Goal: Download file/media

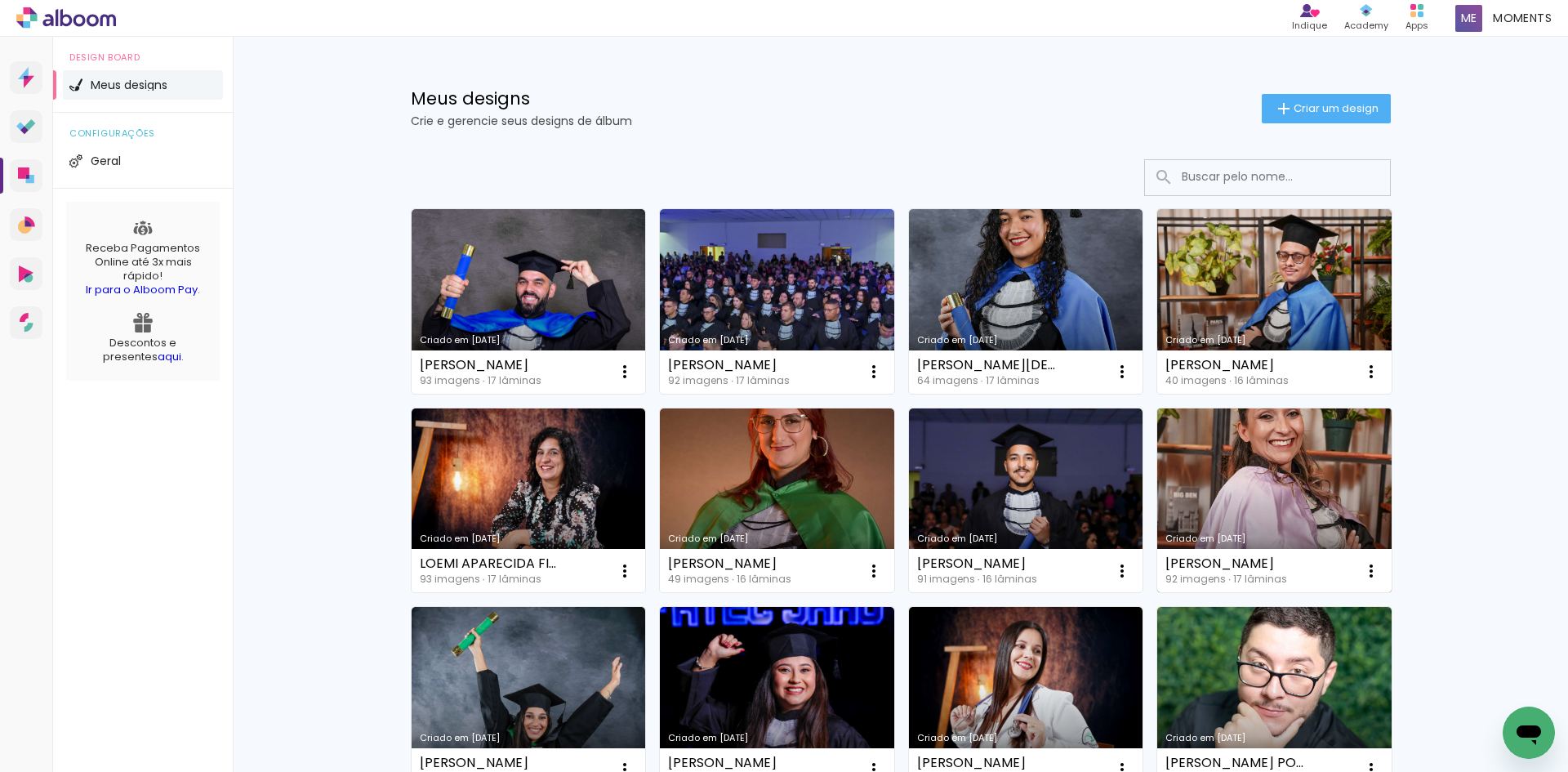
click at [1255, 484] on link "Criado em [DATE]" at bounding box center [1274, 501] width 234 height 185
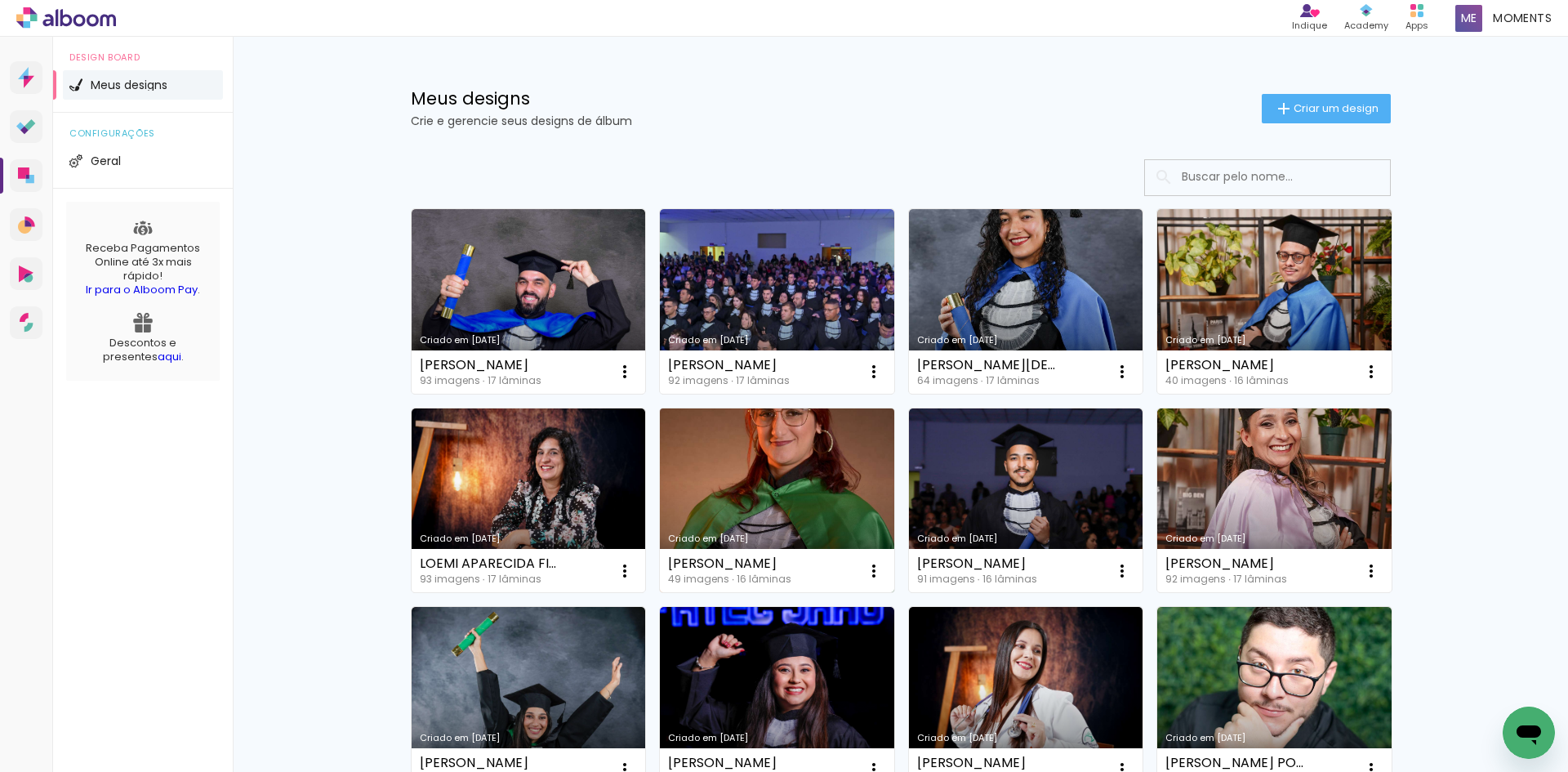
click at [797, 489] on link "Criado em [DATE]" at bounding box center [777, 501] width 234 height 185
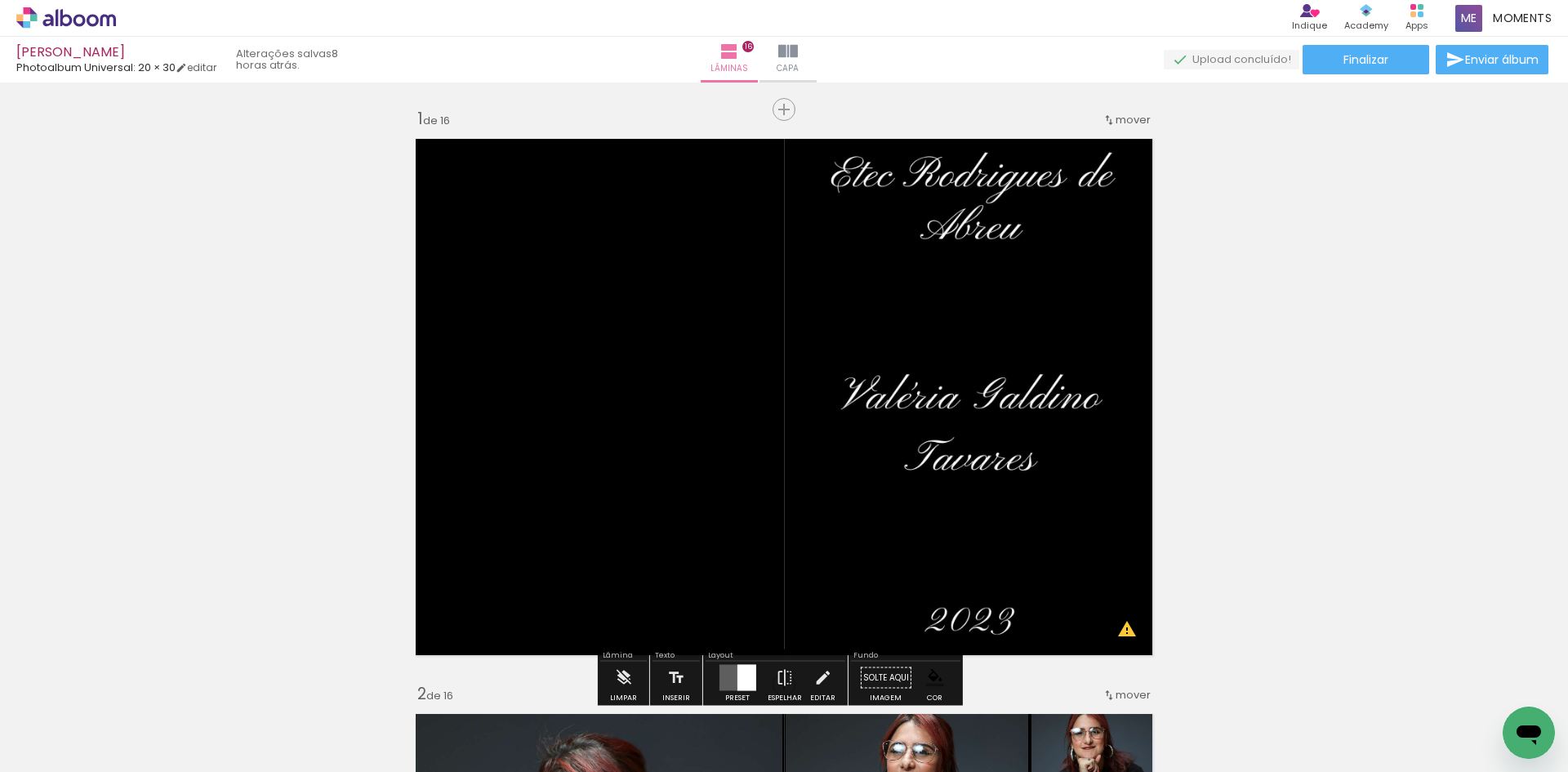
drag, startPoint x: 1359, startPoint y: 362, endPoint x: 1348, endPoint y: 361, distance: 11.0
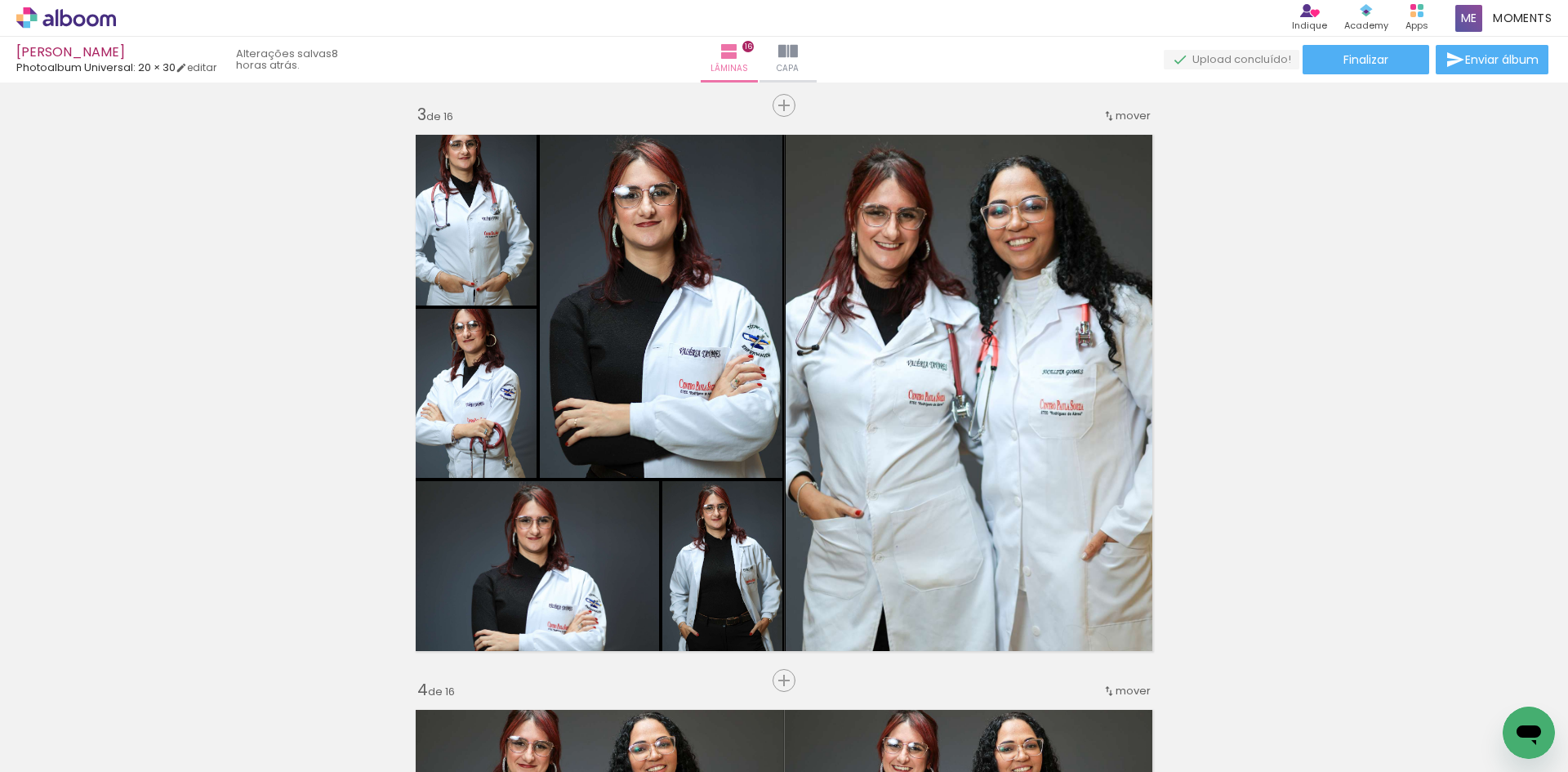
scroll to position [1144, 0]
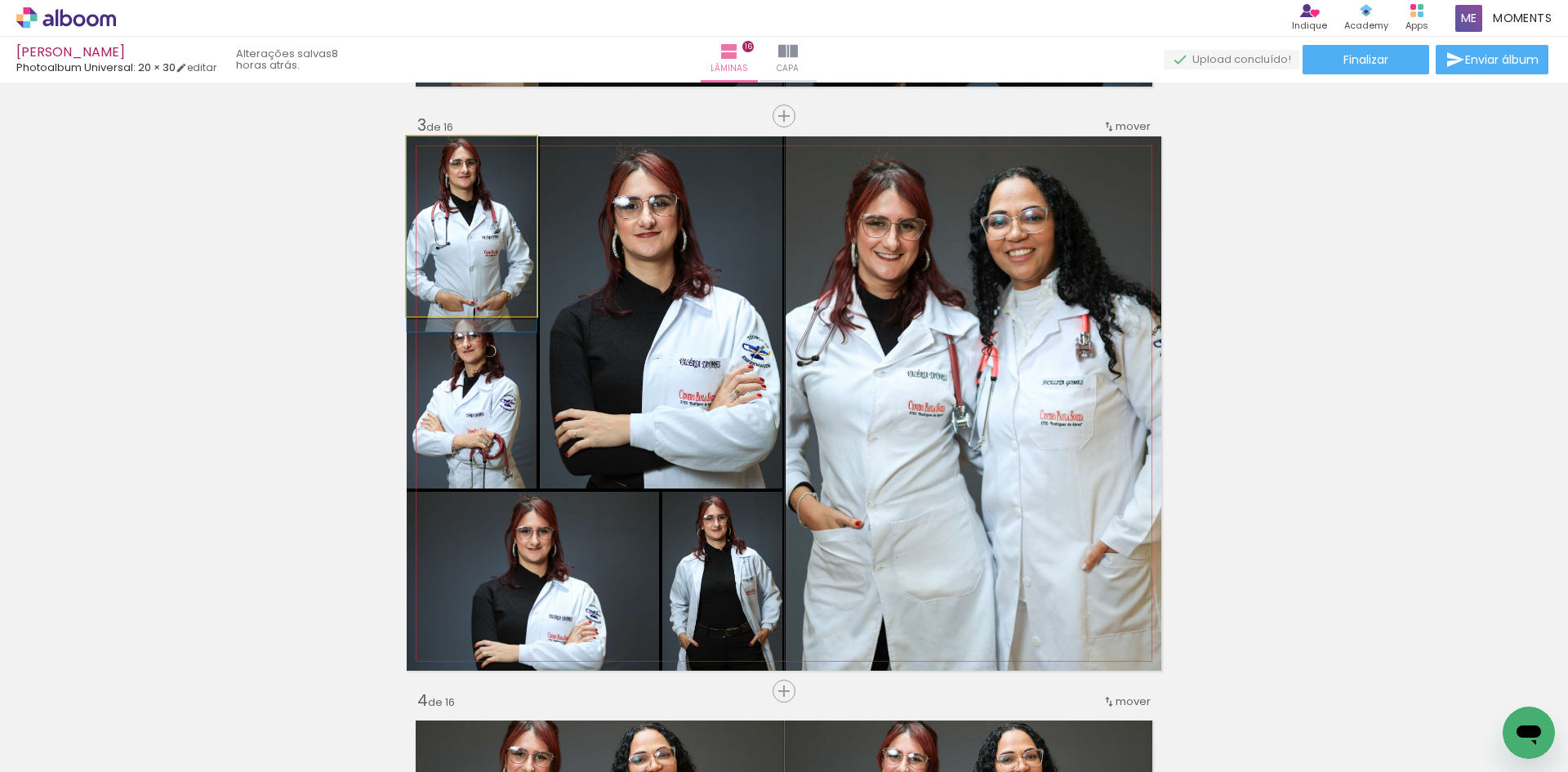
drag, startPoint x: 495, startPoint y: 214, endPoint x: 488, endPoint y: 238, distance: 25.0
drag, startPoint x: 483, startPoint y: 217, endPoint x: 478, endPoint y: 234, distance: 17.7
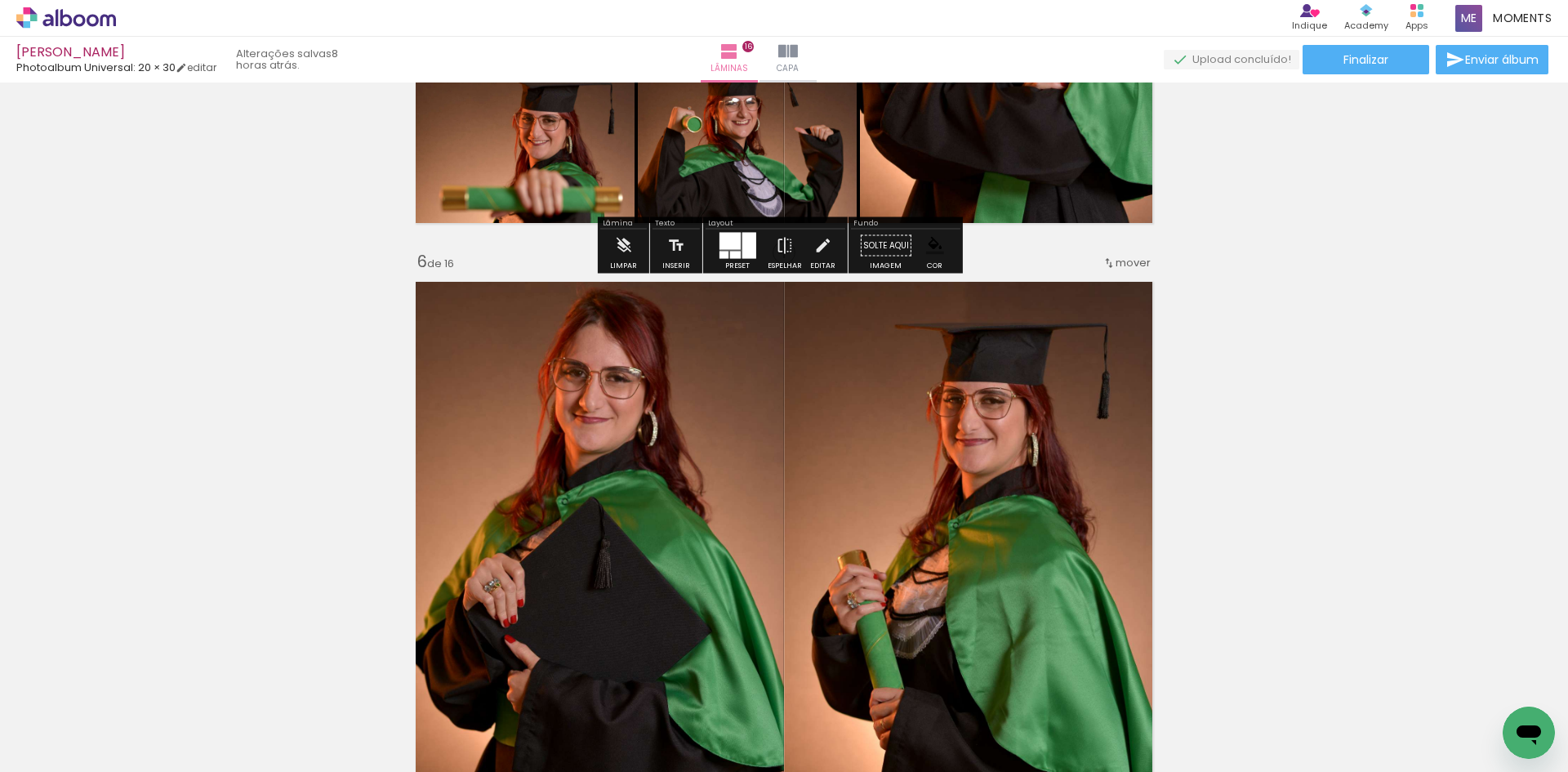
scroll to position [2777, 0]
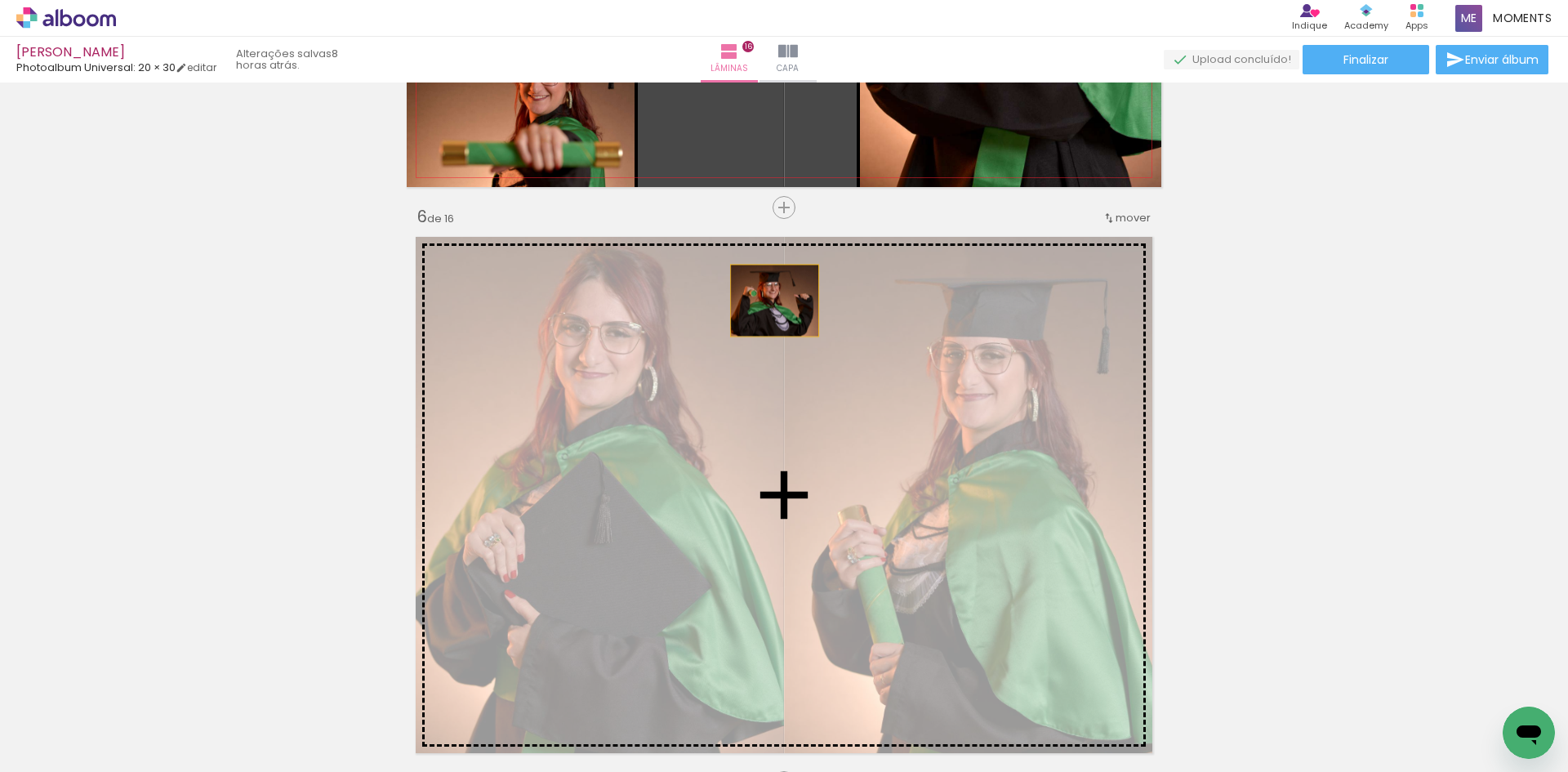
drag, startPoint x: 769, startPoint y: 131, endPoint x: 747, endPoint y: 283, distance: 153.6
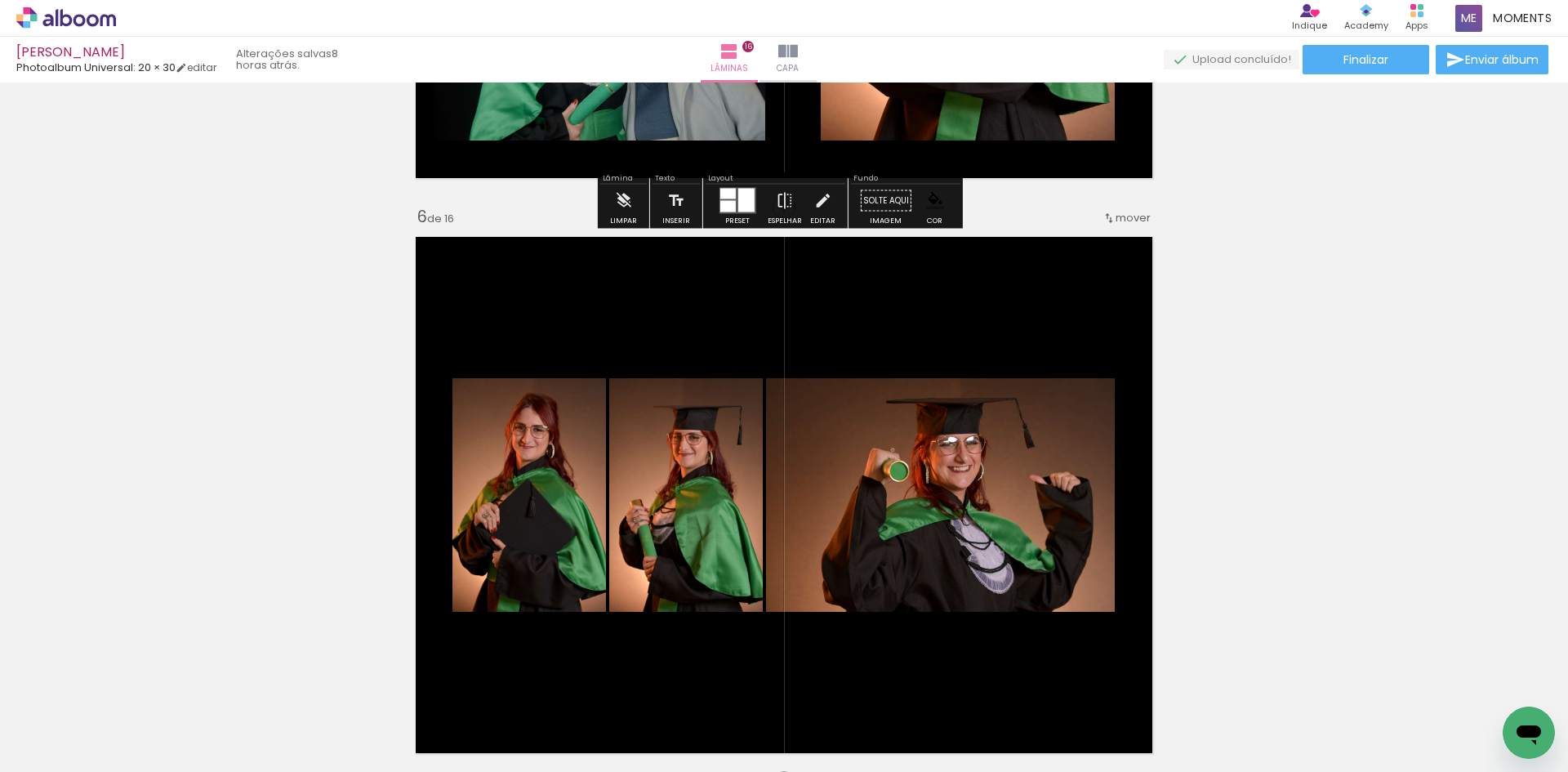
click at [720, 204] on div at bounding box center [727, 206] width 15 height 11
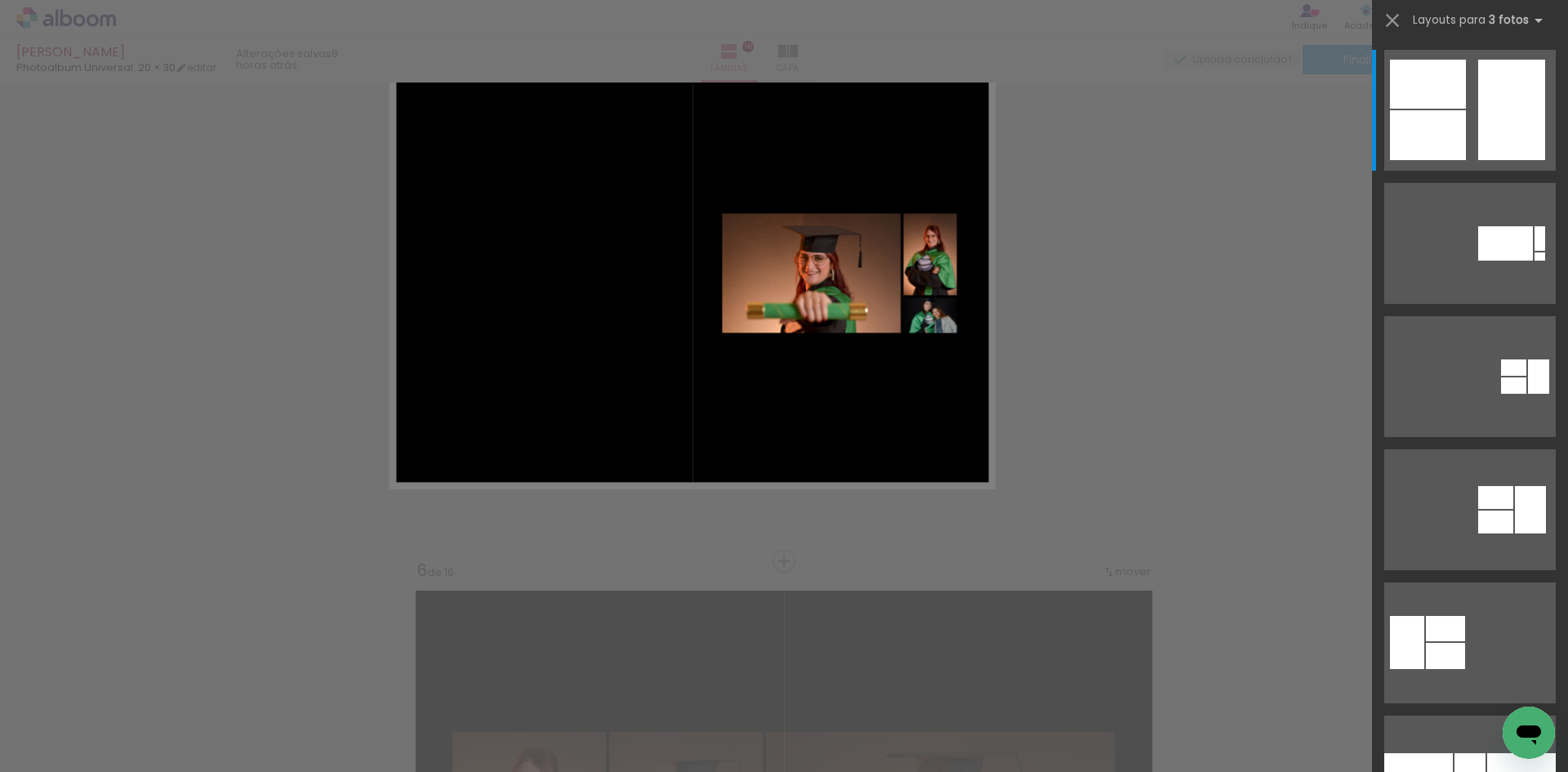
scroll to position [2321, 0]
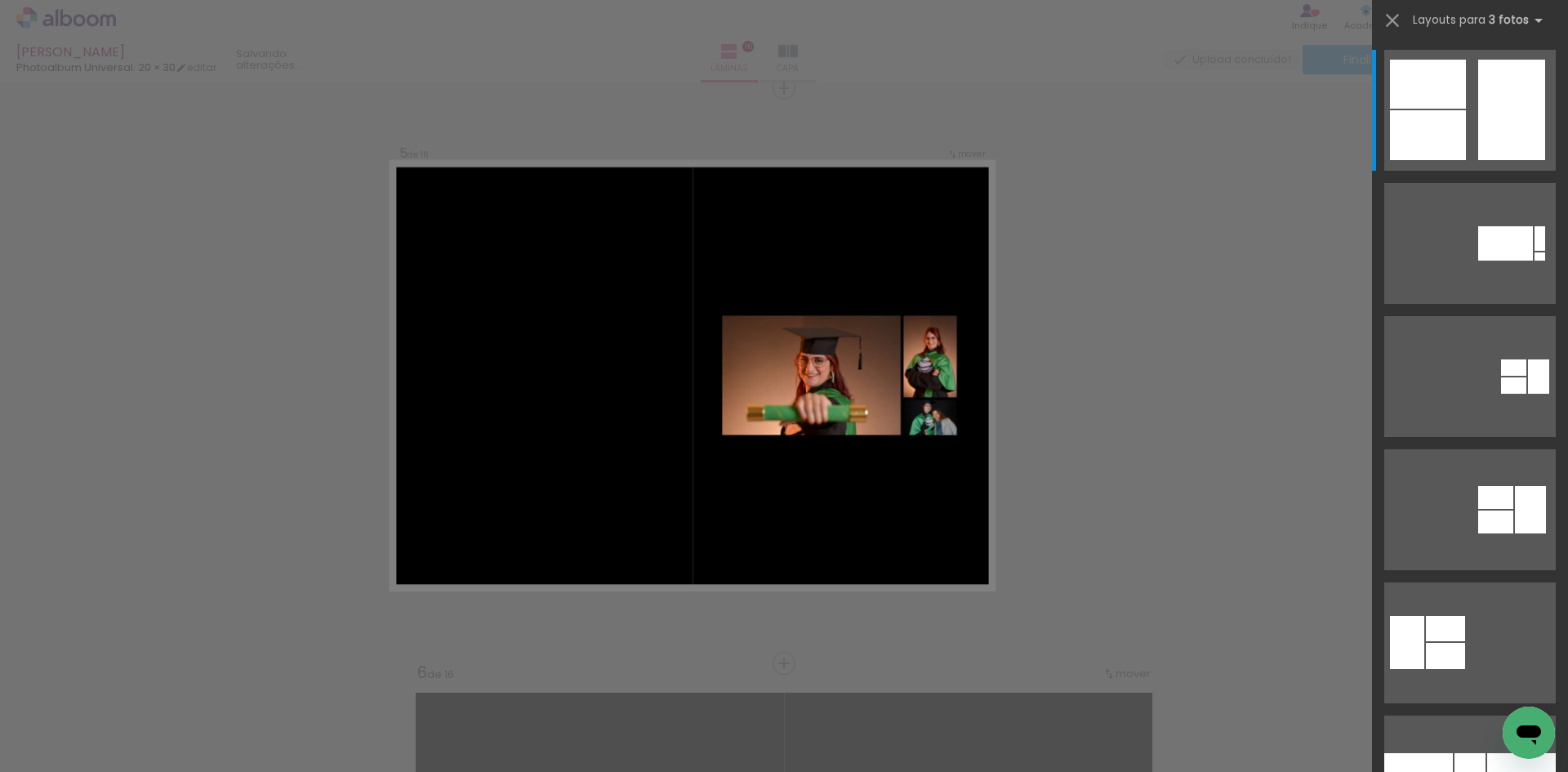
click at [0, 0] on div "Confirmar Cancelar" at bounding box center [0, 0] width 0 height 0
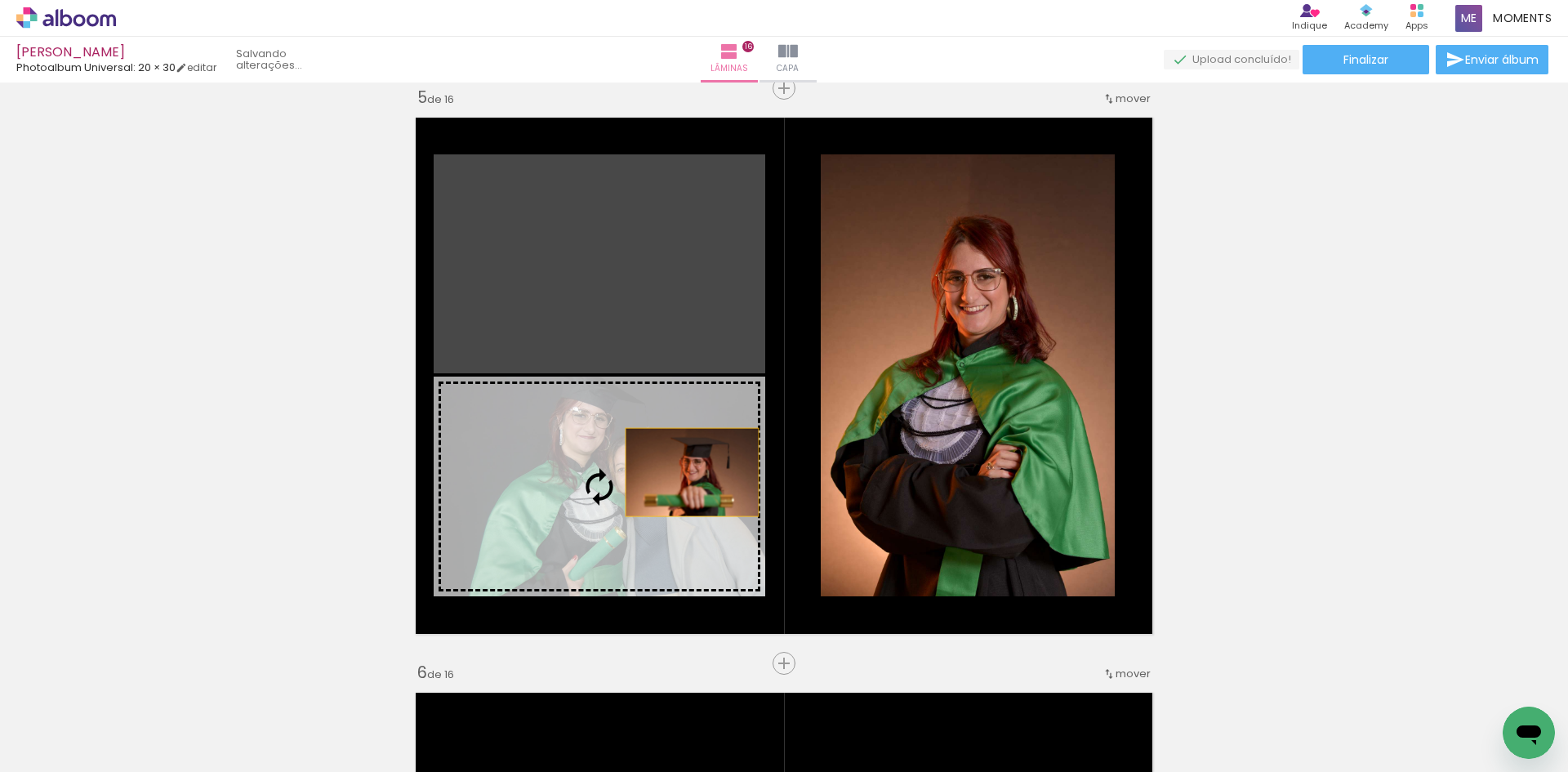
drag, startPoint x: 616, startPoint y: 299, endPoint x: 686, endPoint y: 469, distance: 183.8
click at [0, 0] on slot at bounding box center [0, 0] width 0 height 0
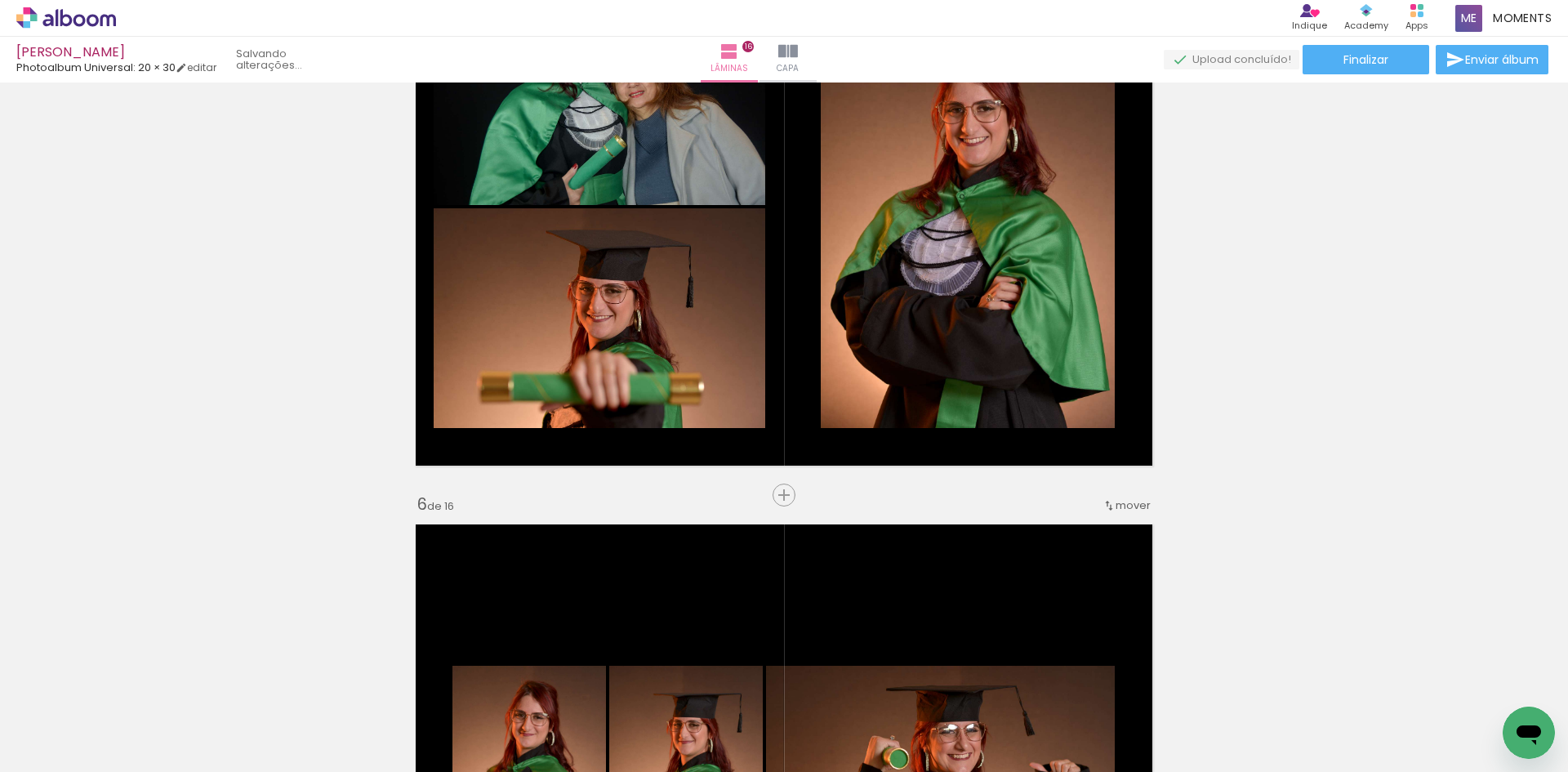
scroll to position [2485, 0]
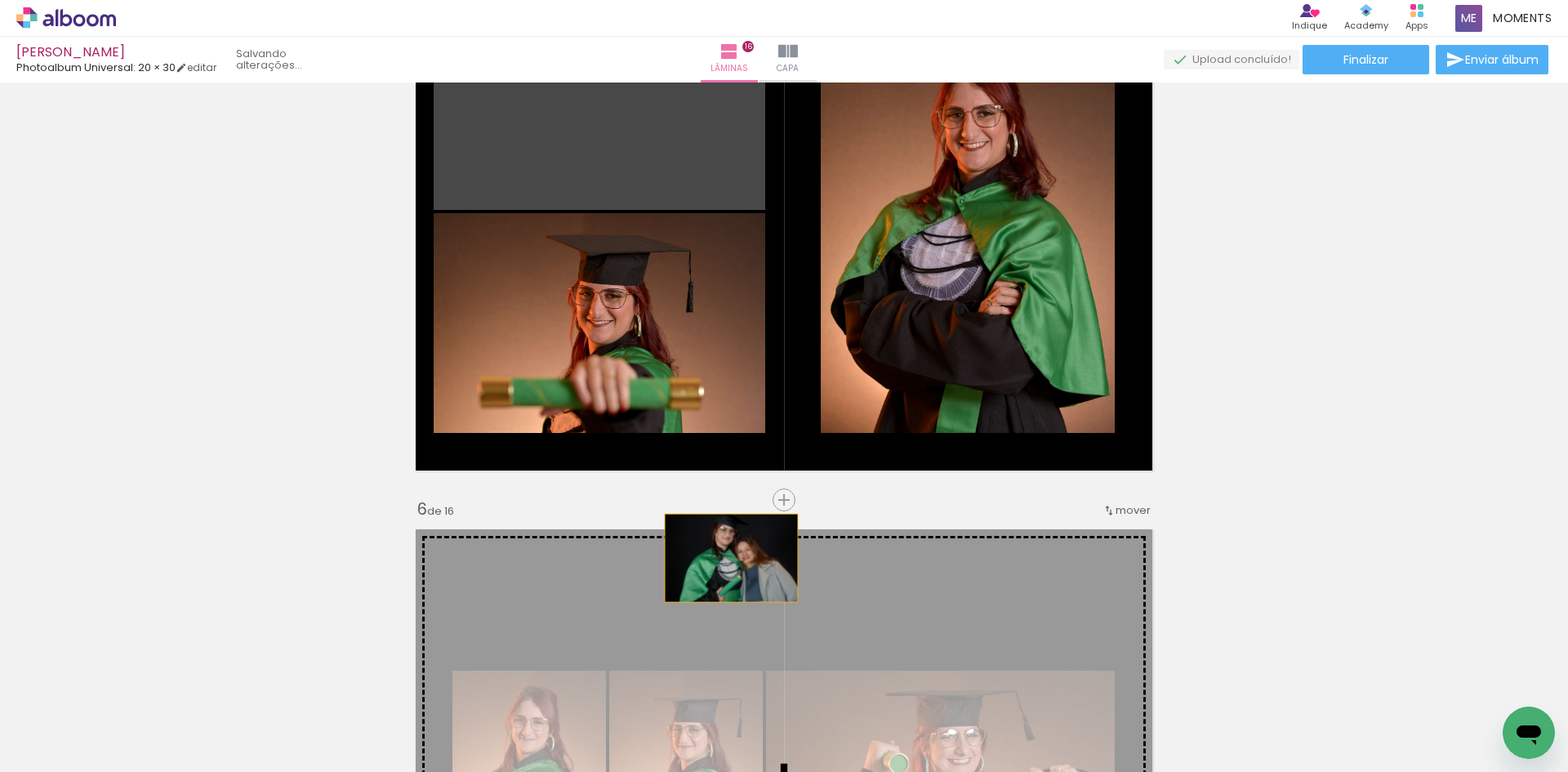
drag, startPoint x: 653, startPoint y: 191, endPoint x: 726, endPoint y: 558, distance: 374.2
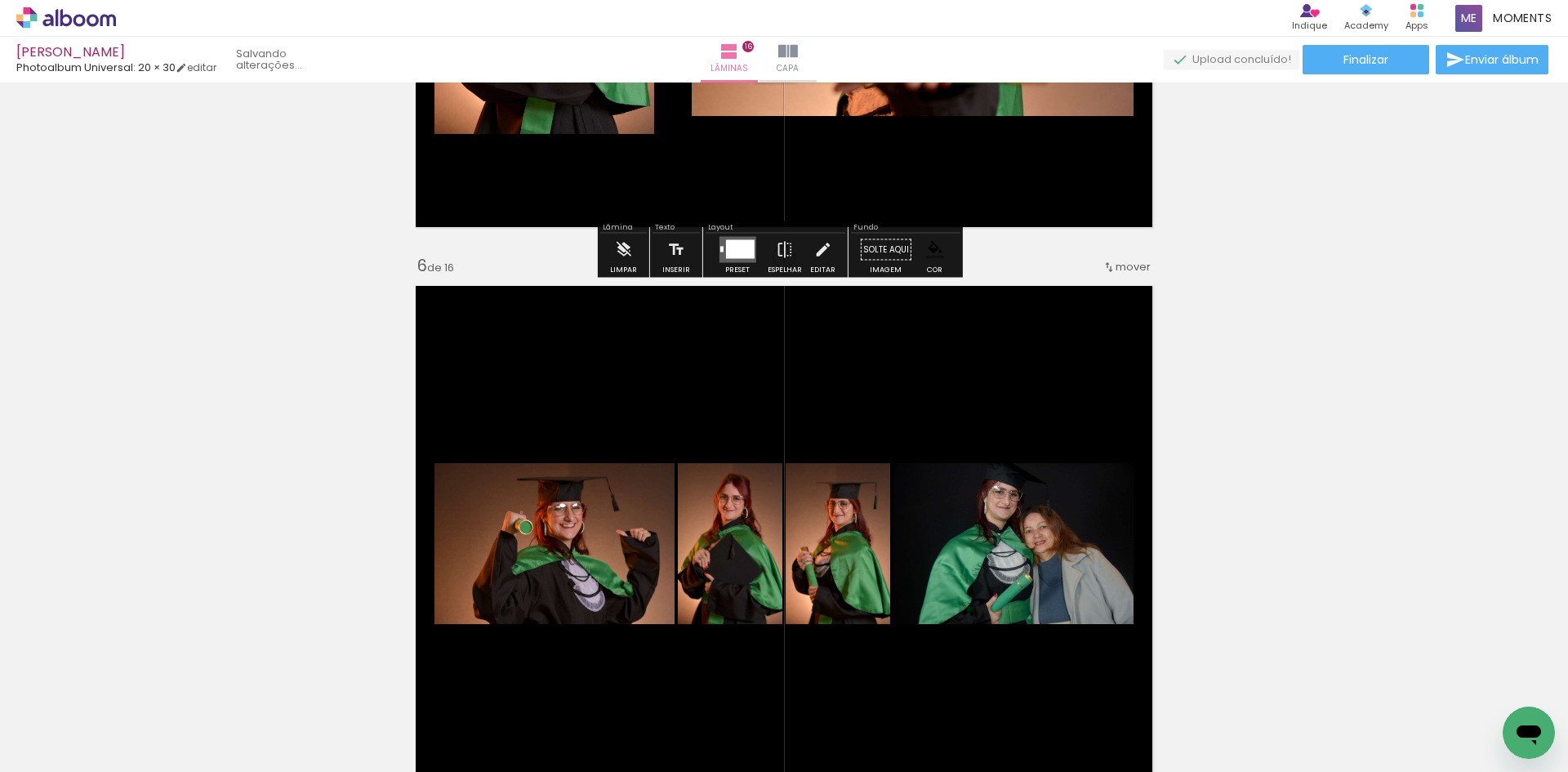
scroll to position [2730, 0]
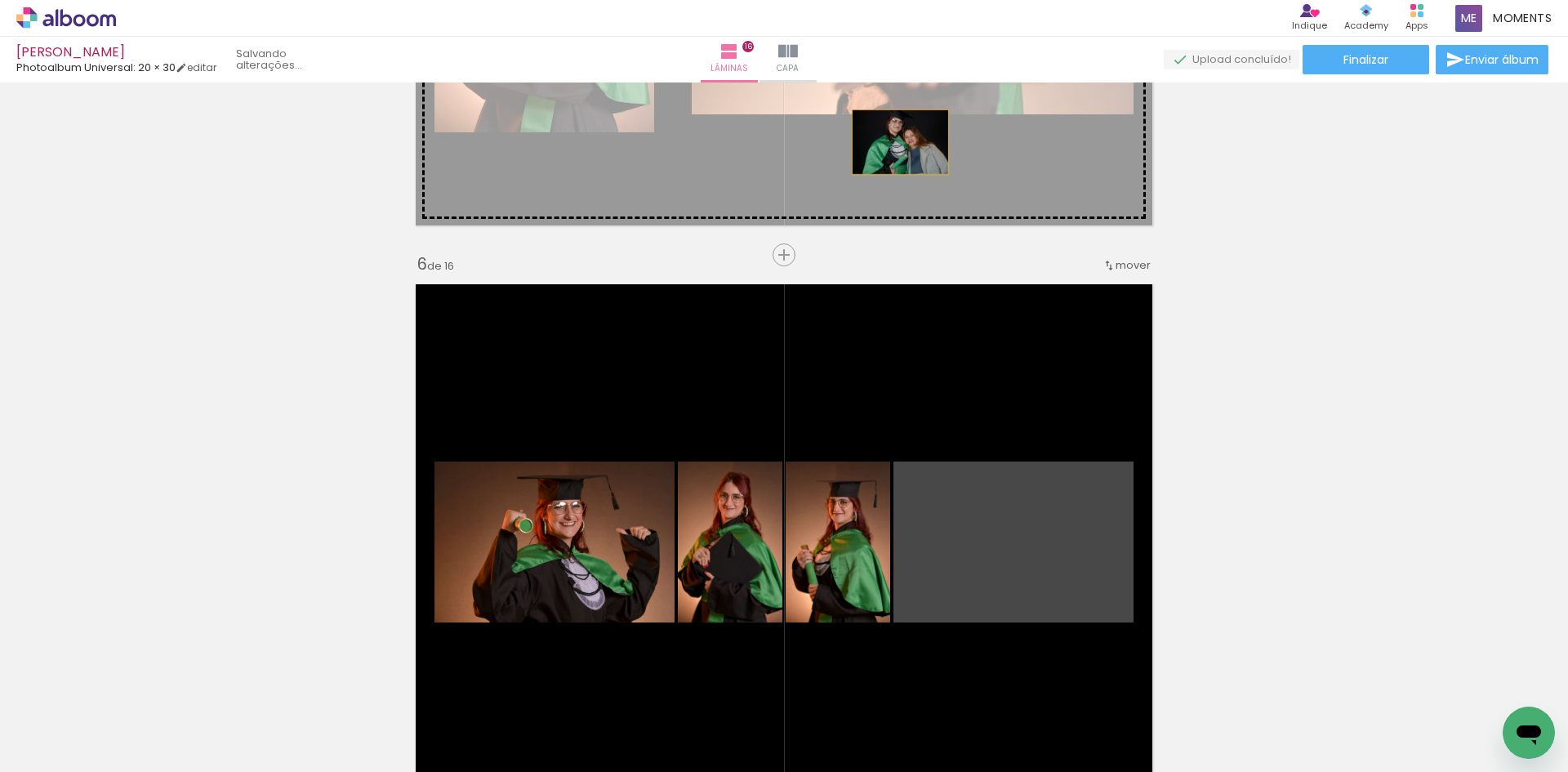
drag, startPoint x: 1079, startPoint y: 556, endPoint x: 895, endPoint y: 143, distance: 452.1
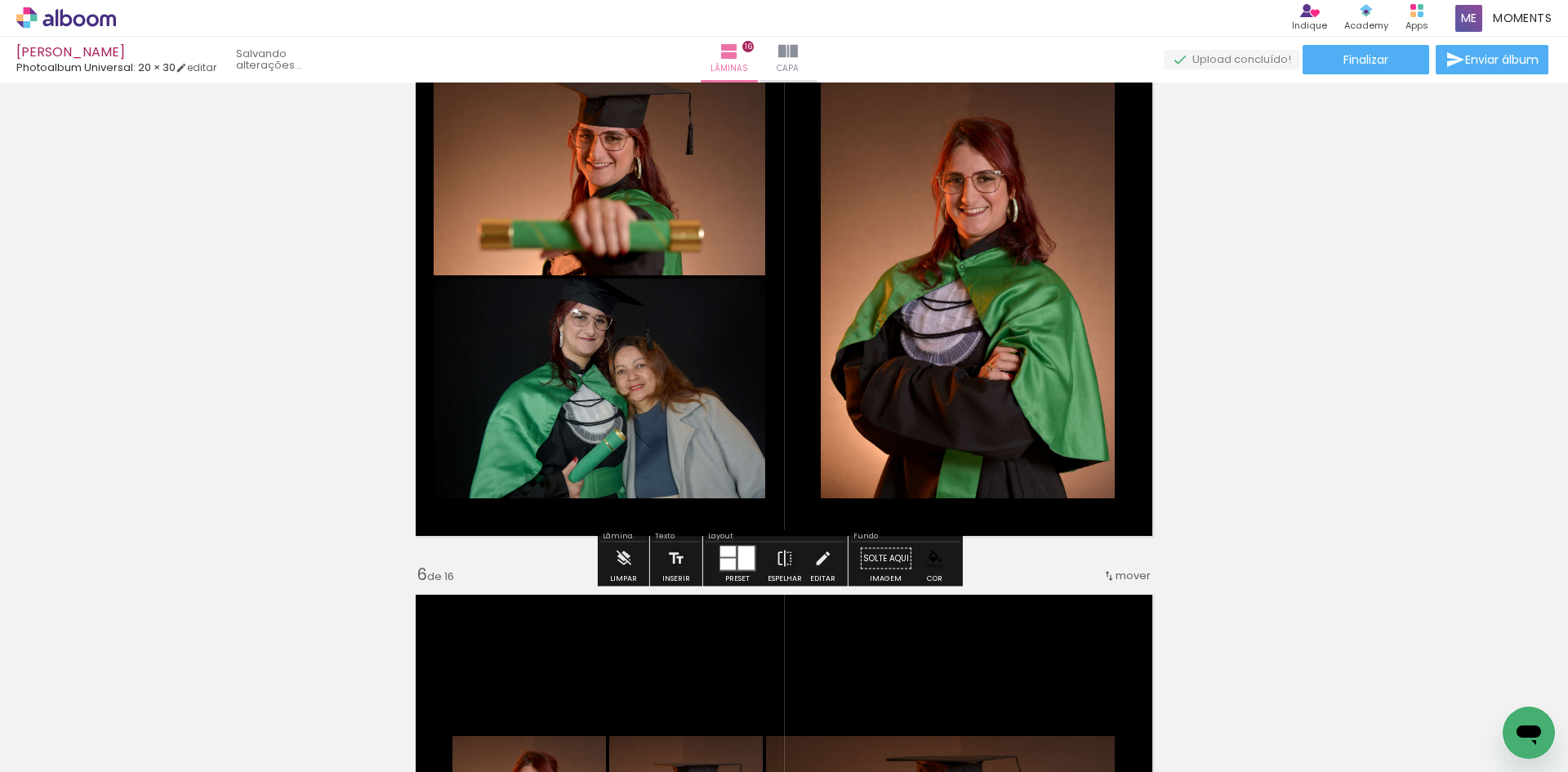
scroll to position [2404, 0]
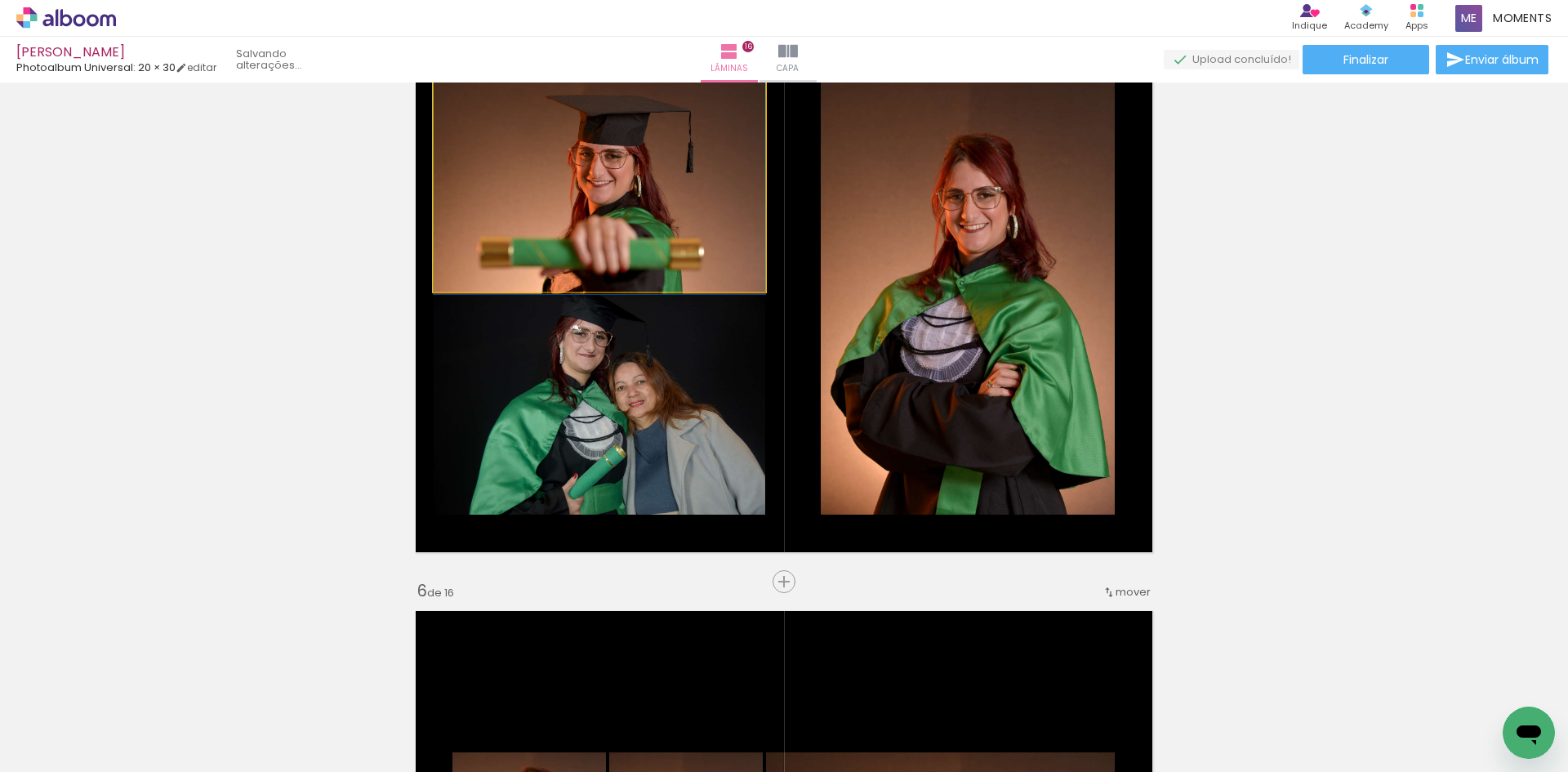
drag, startPoint x: 708, startPoint y: 240, endPoint x: 696, endPoint y: 270, distance: 32.3
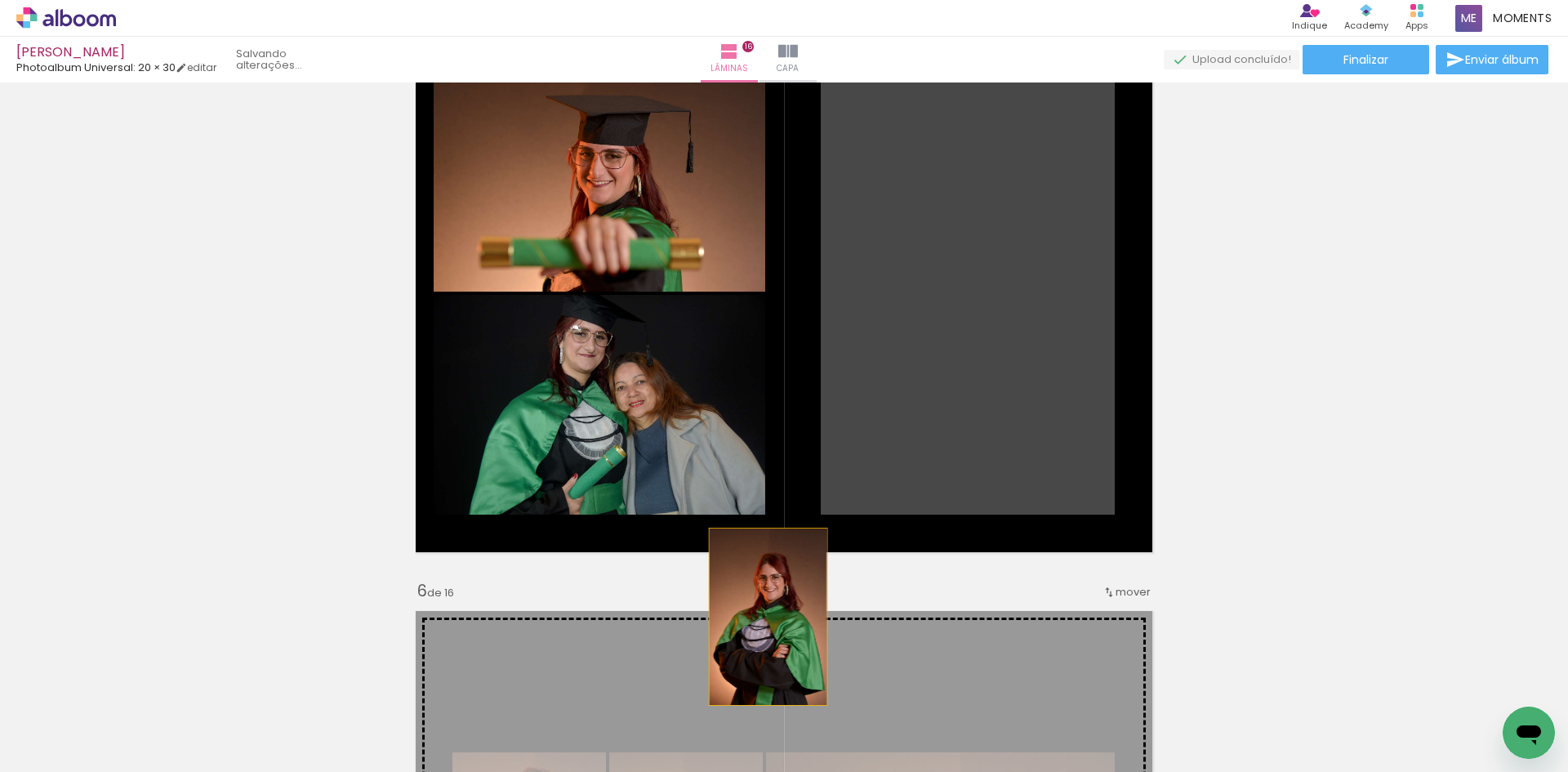
drag, startPoint x: 930, startPoint y: 307, endPoint x: 763, endPoint y: 617, distance: 352.1
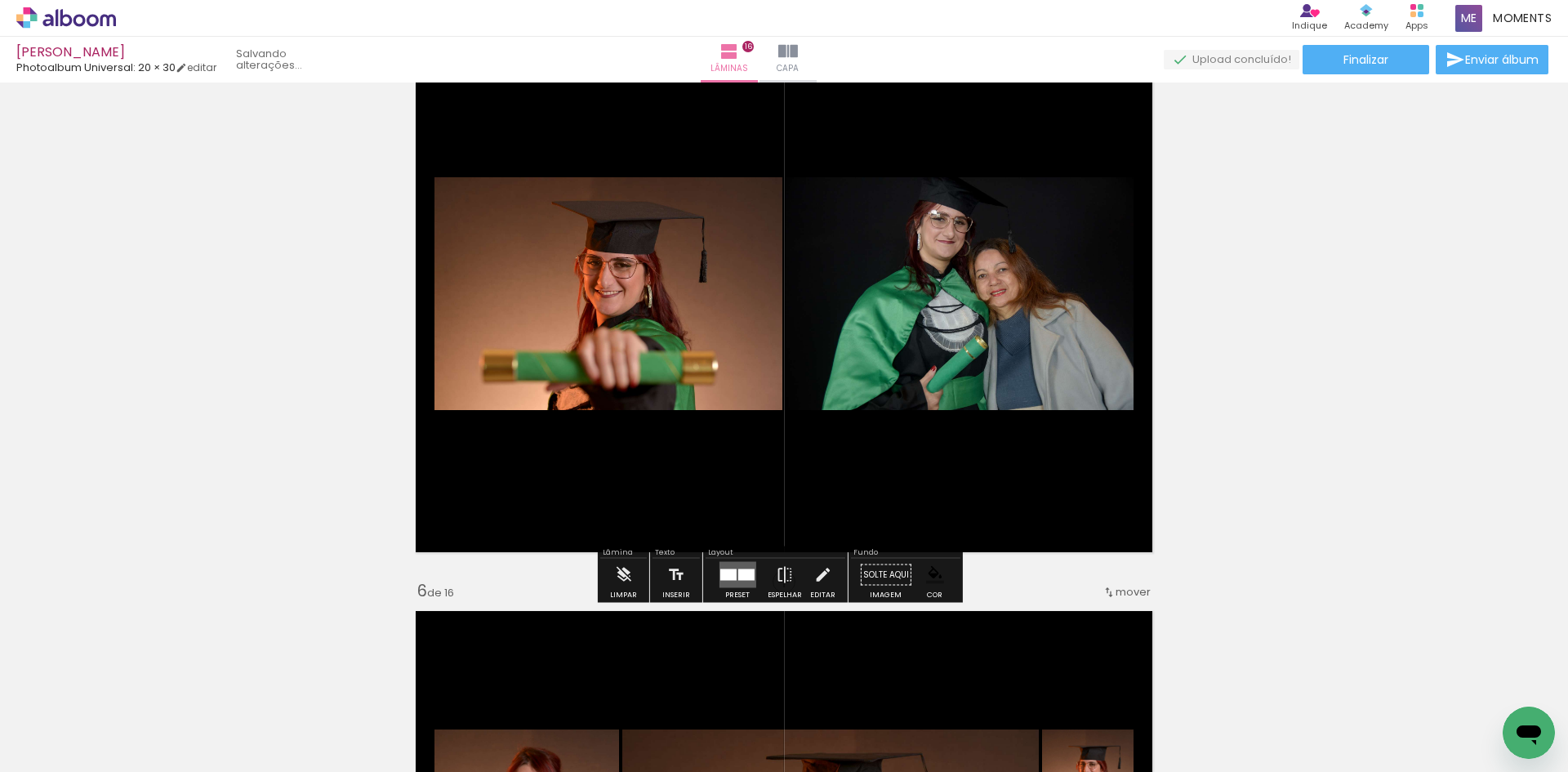
click at [738, 571] on div at bounding box center [745, 574] width 16 height 11
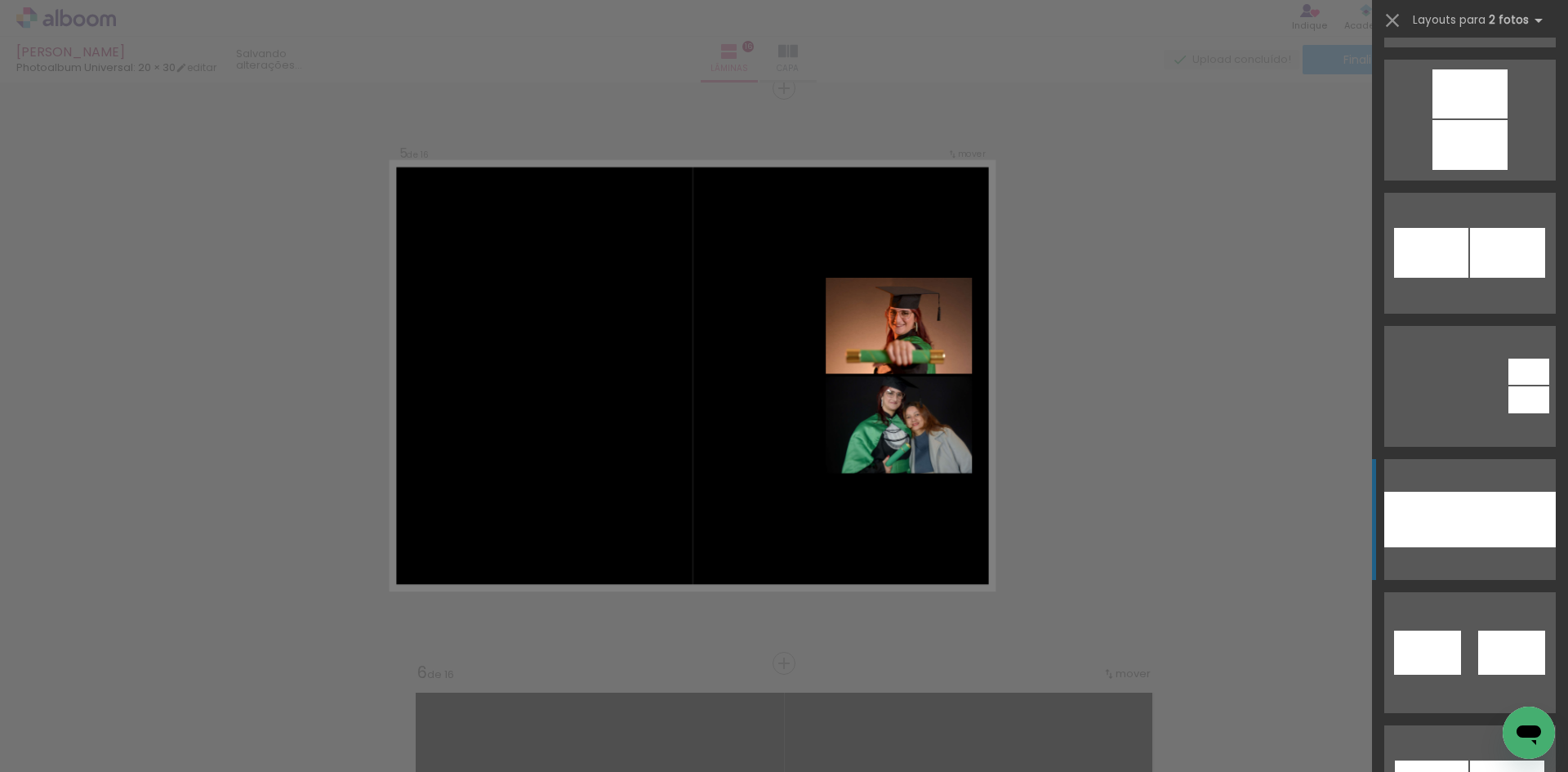
scroll to position [1062, 0]
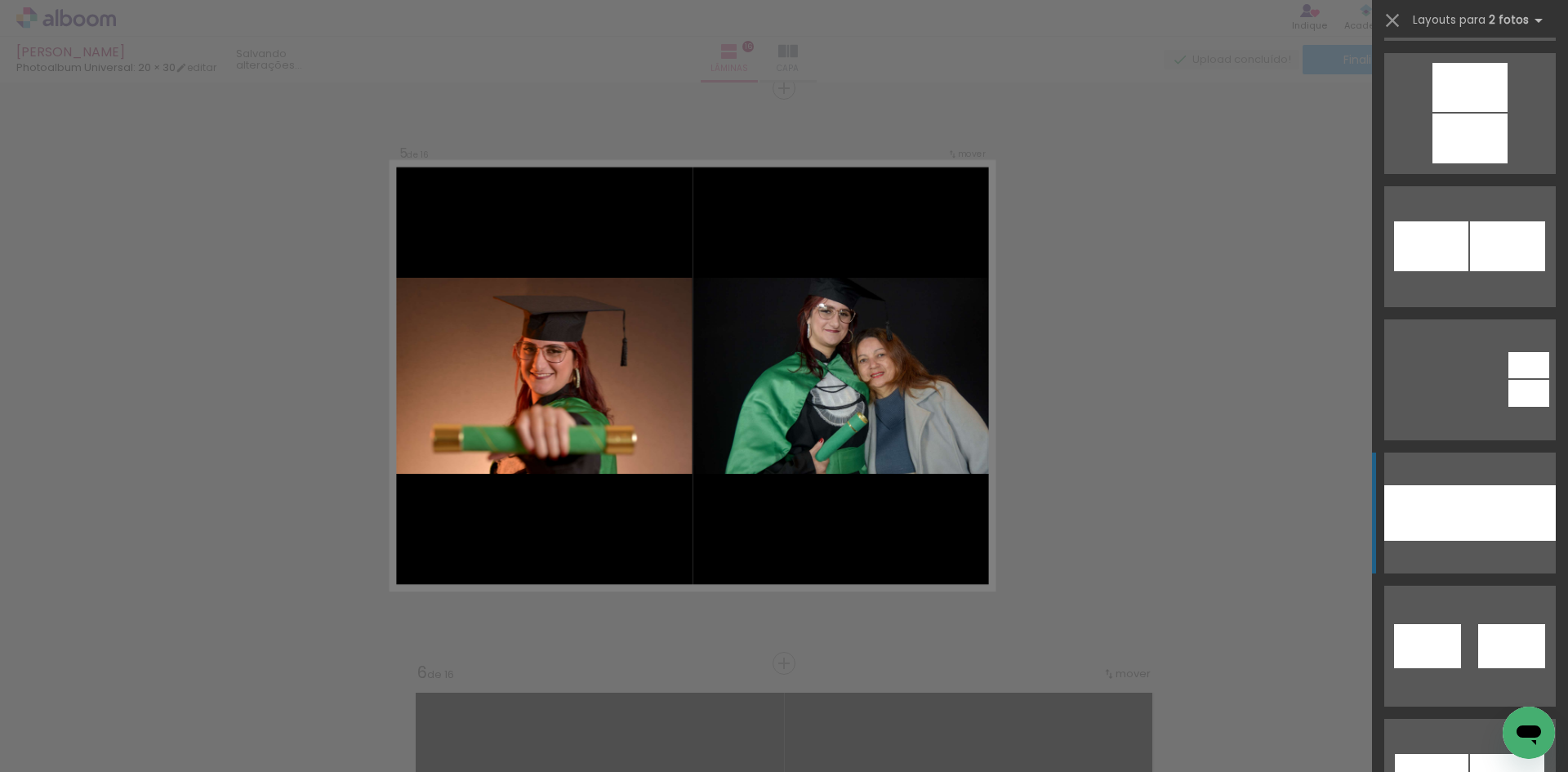
click at [1482, 501] on div at bounding box center [1513, 513] width 86 height 56
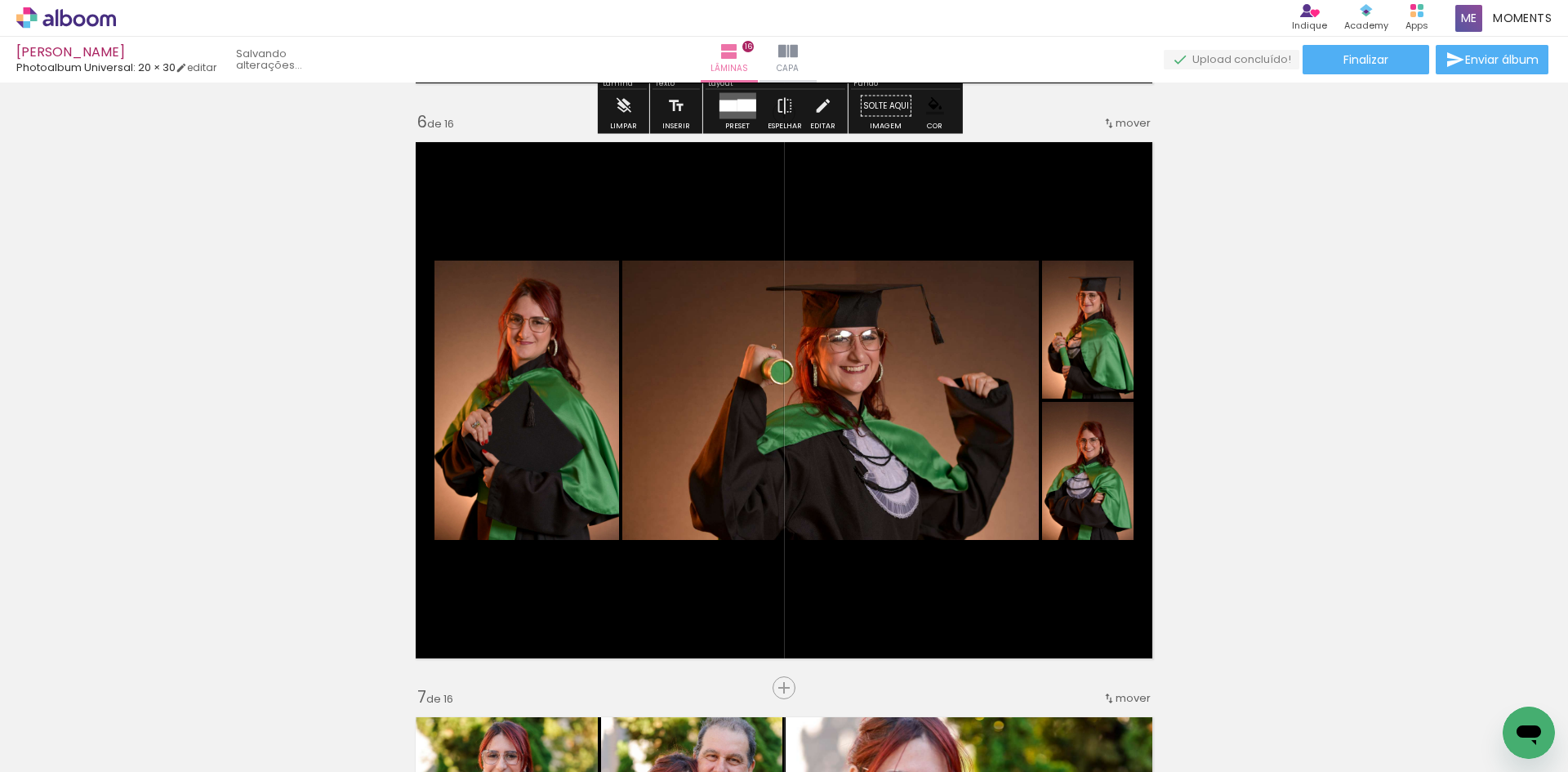
scroll to position [2893, 0]
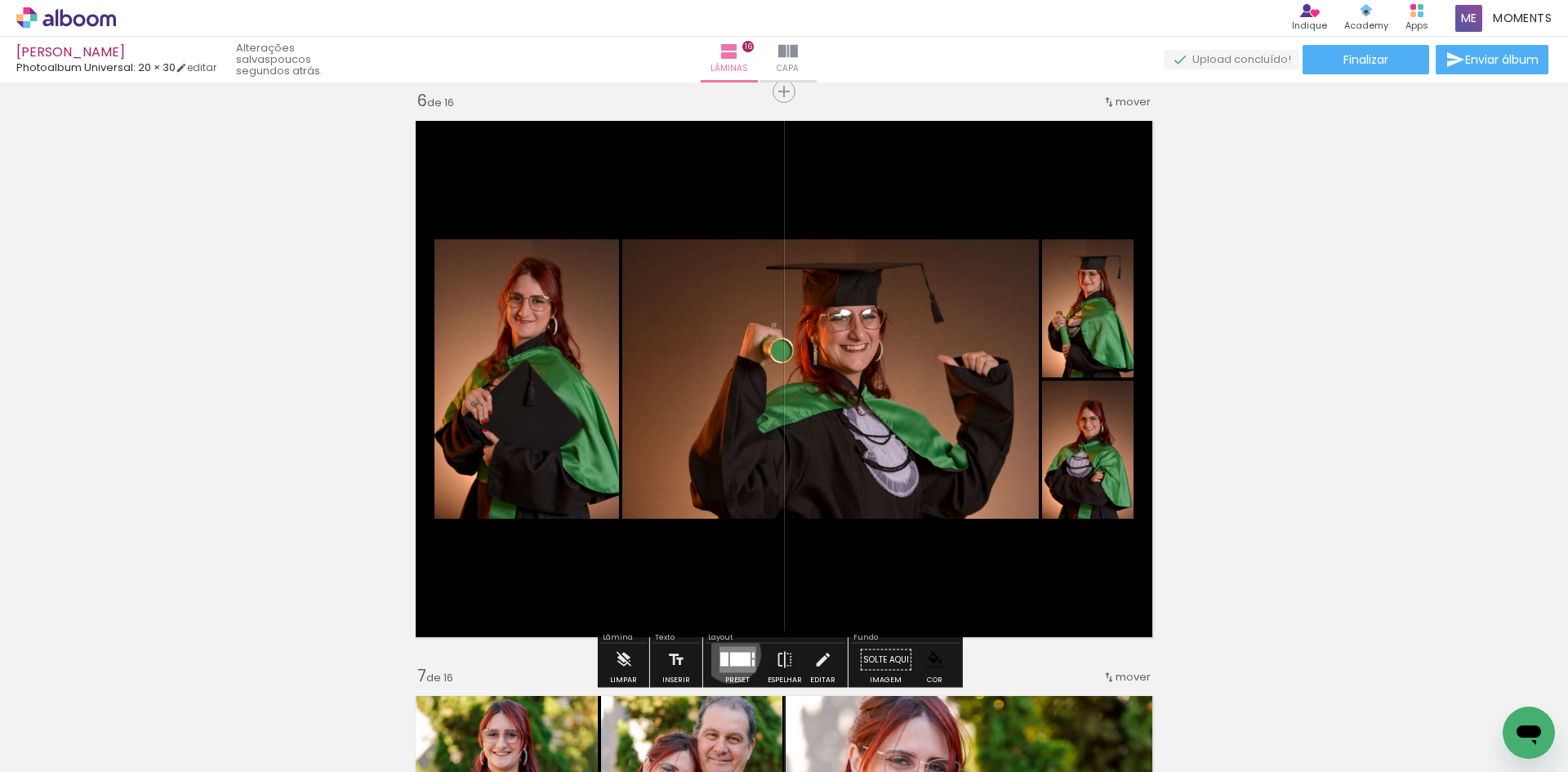
click at [729, 653] on div at bounding box center [739, 660] width 21 height 14
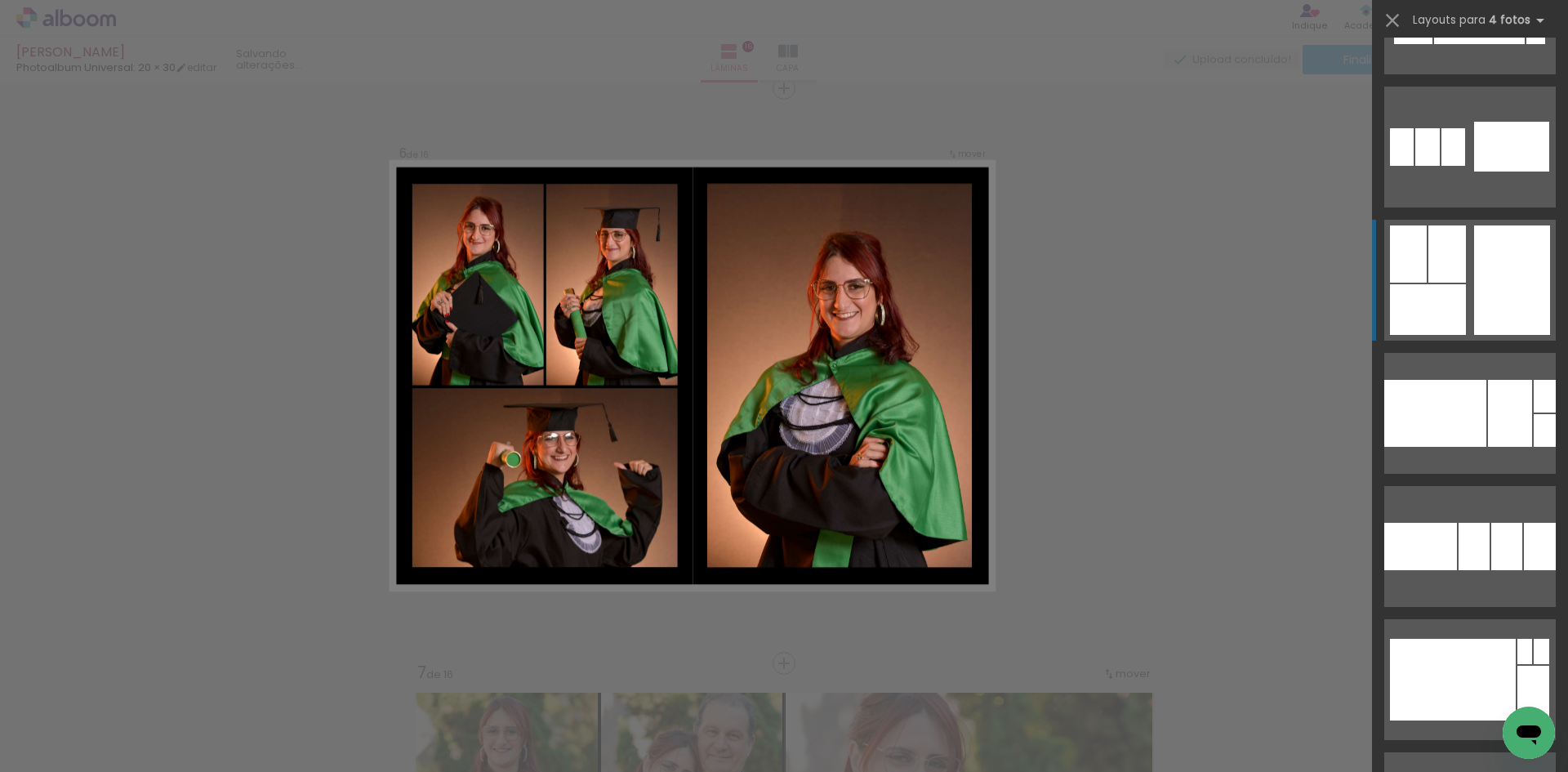
scroll to position [5637, 0]
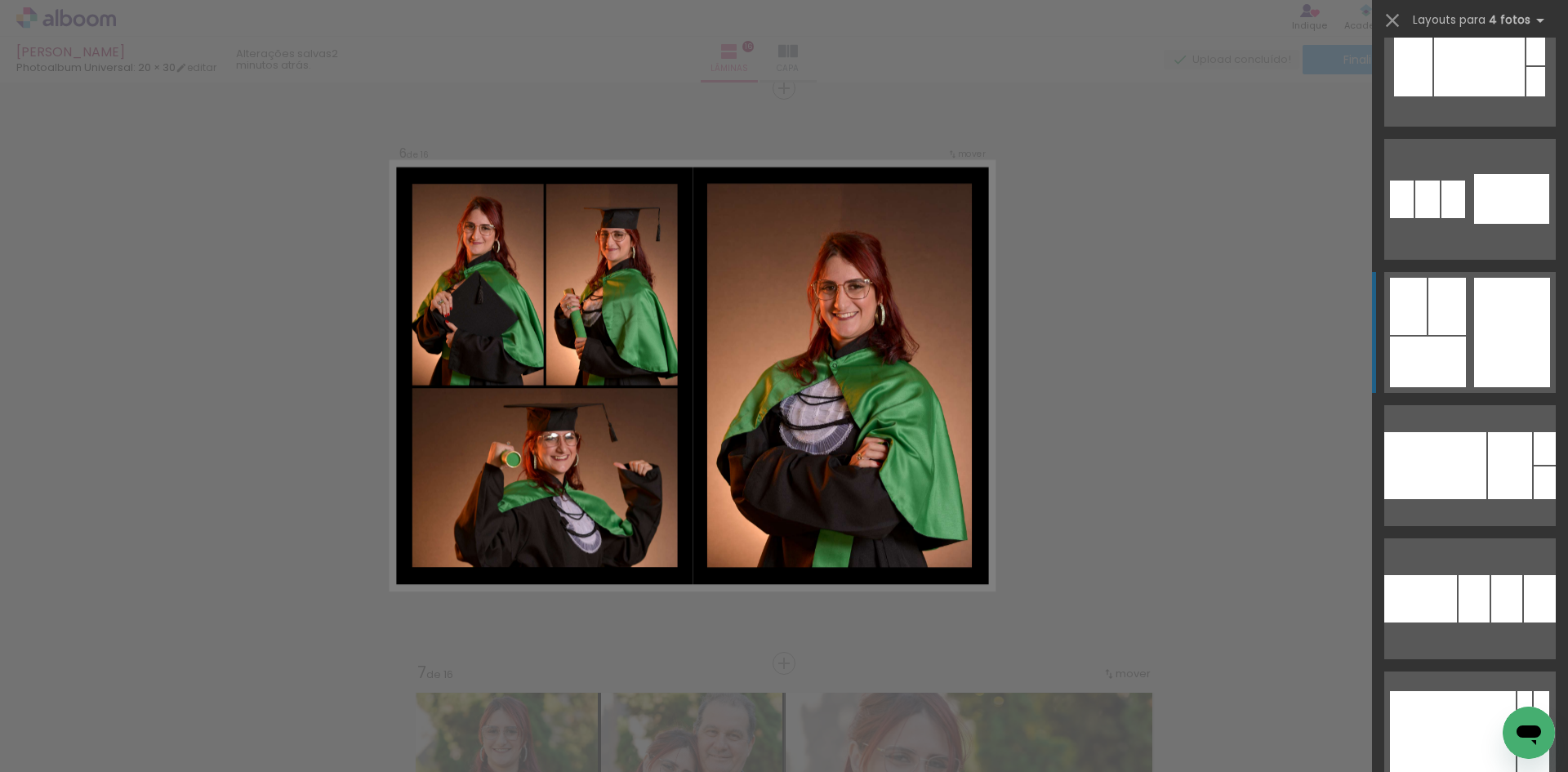
click at [1502, 325] on div at bounding box center [1512, 331] width 76 height 109
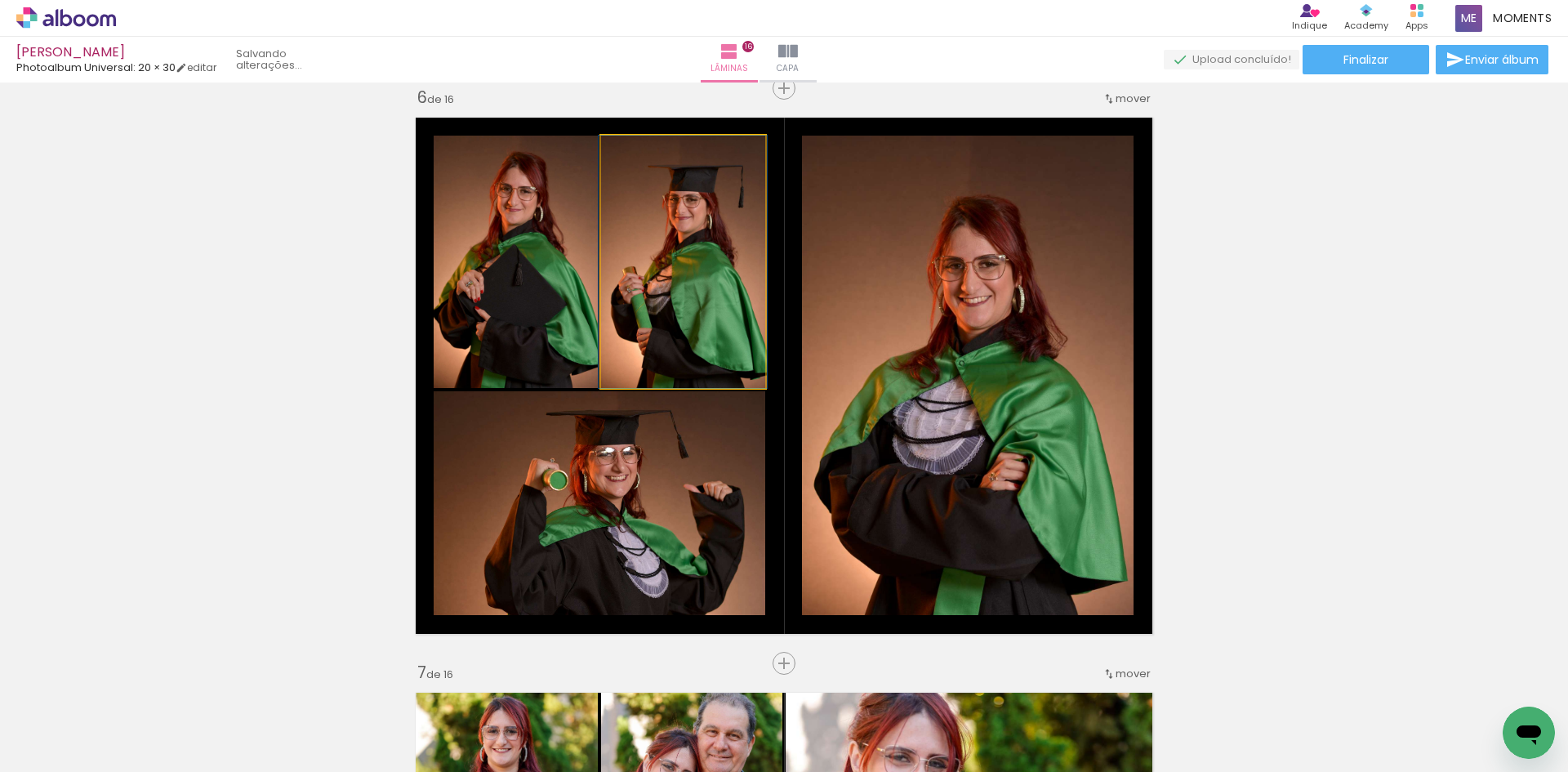
drag, startPoint x: 659, startPoint y: 352, endPoint x: 659, endPoint y: 316, distance: 36.0
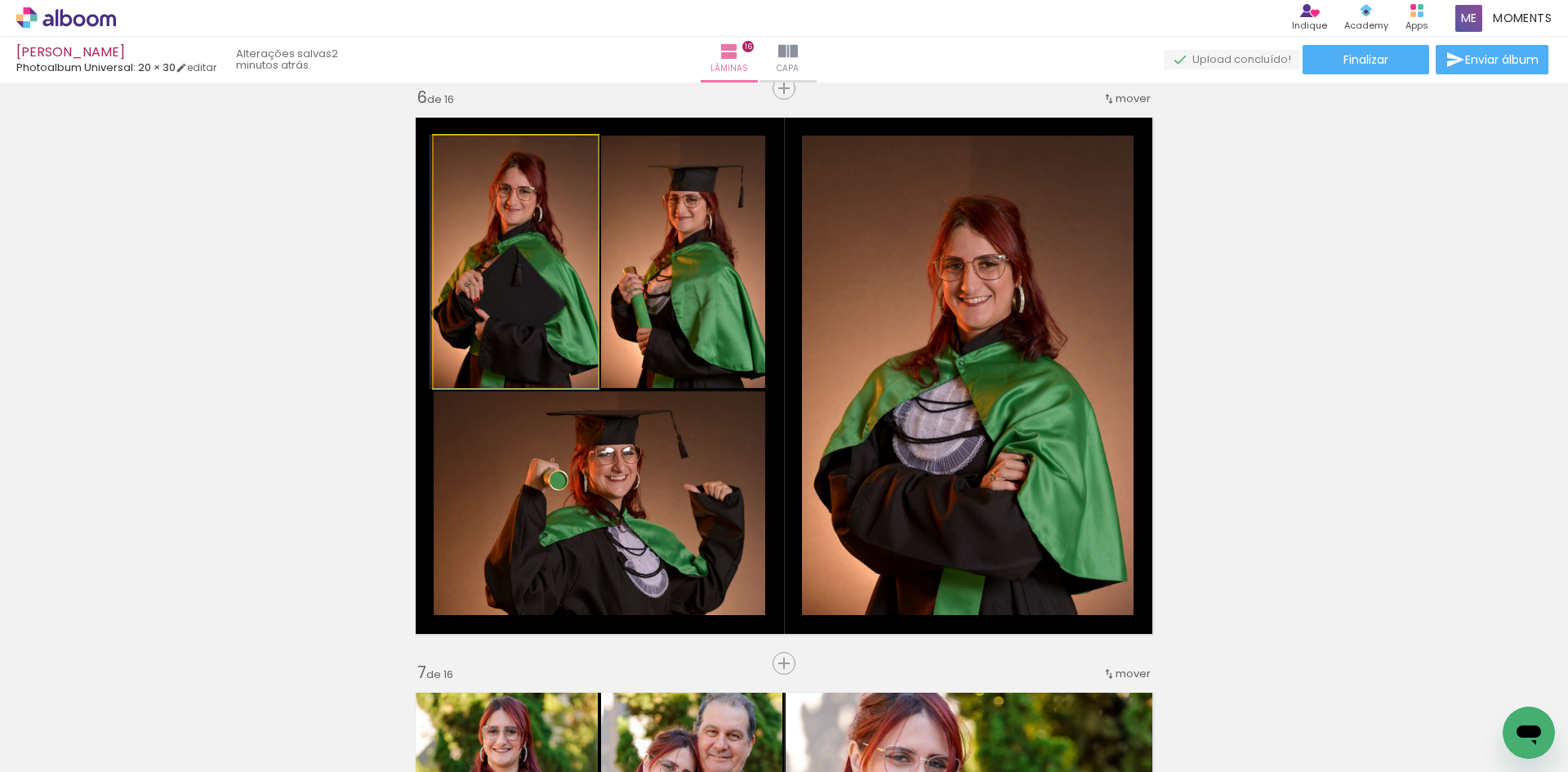
drag, startPoint x: 550, startPoint y: 352, endPoint x: 550, endPoint y: 341, distance: 11.0
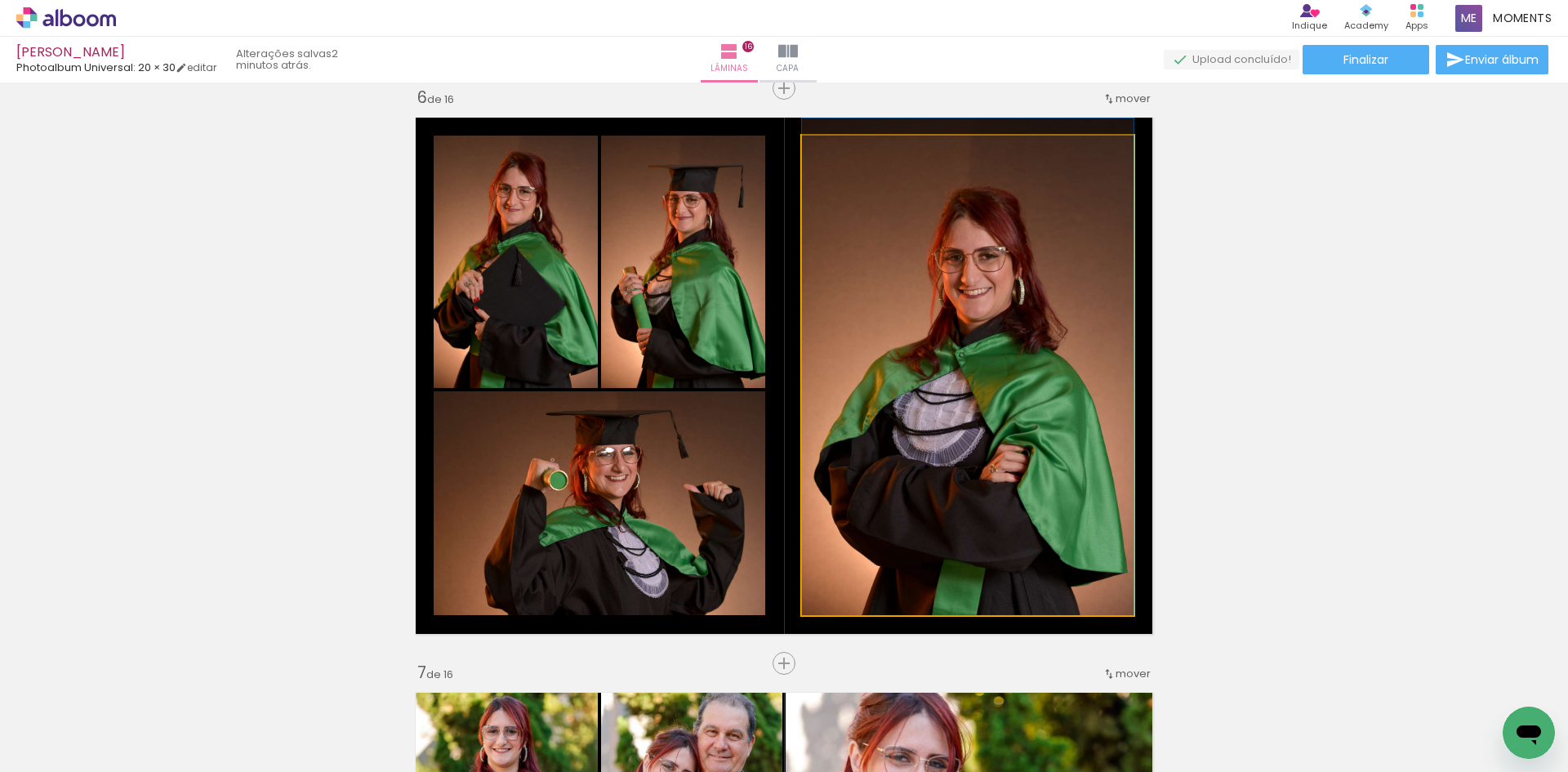
drag, startPoint x: 917, startPoint y: 415, endPoint x: 926, endPoint y: 386, distance: 30.4
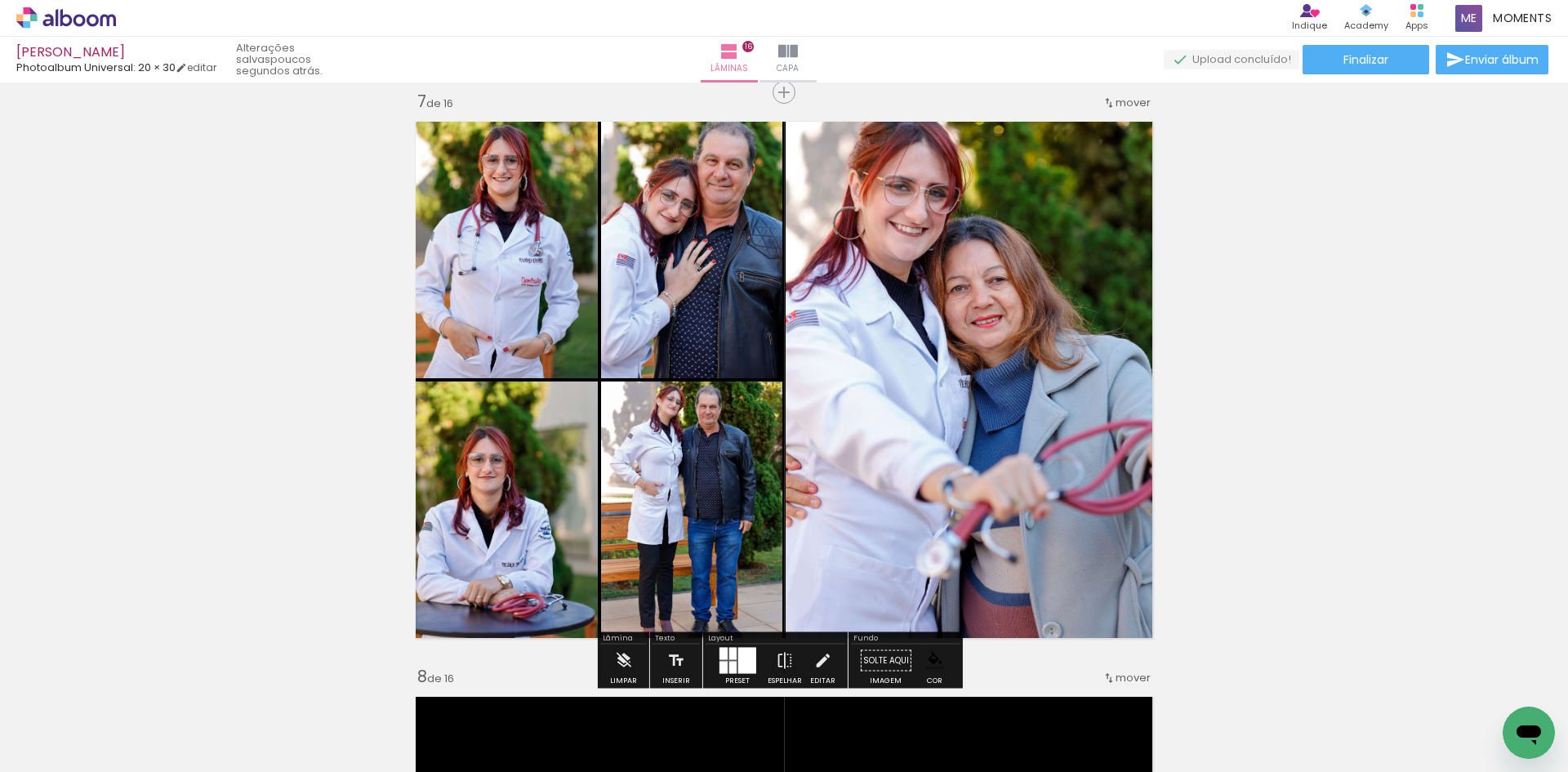
scroll to position [3468, 0]
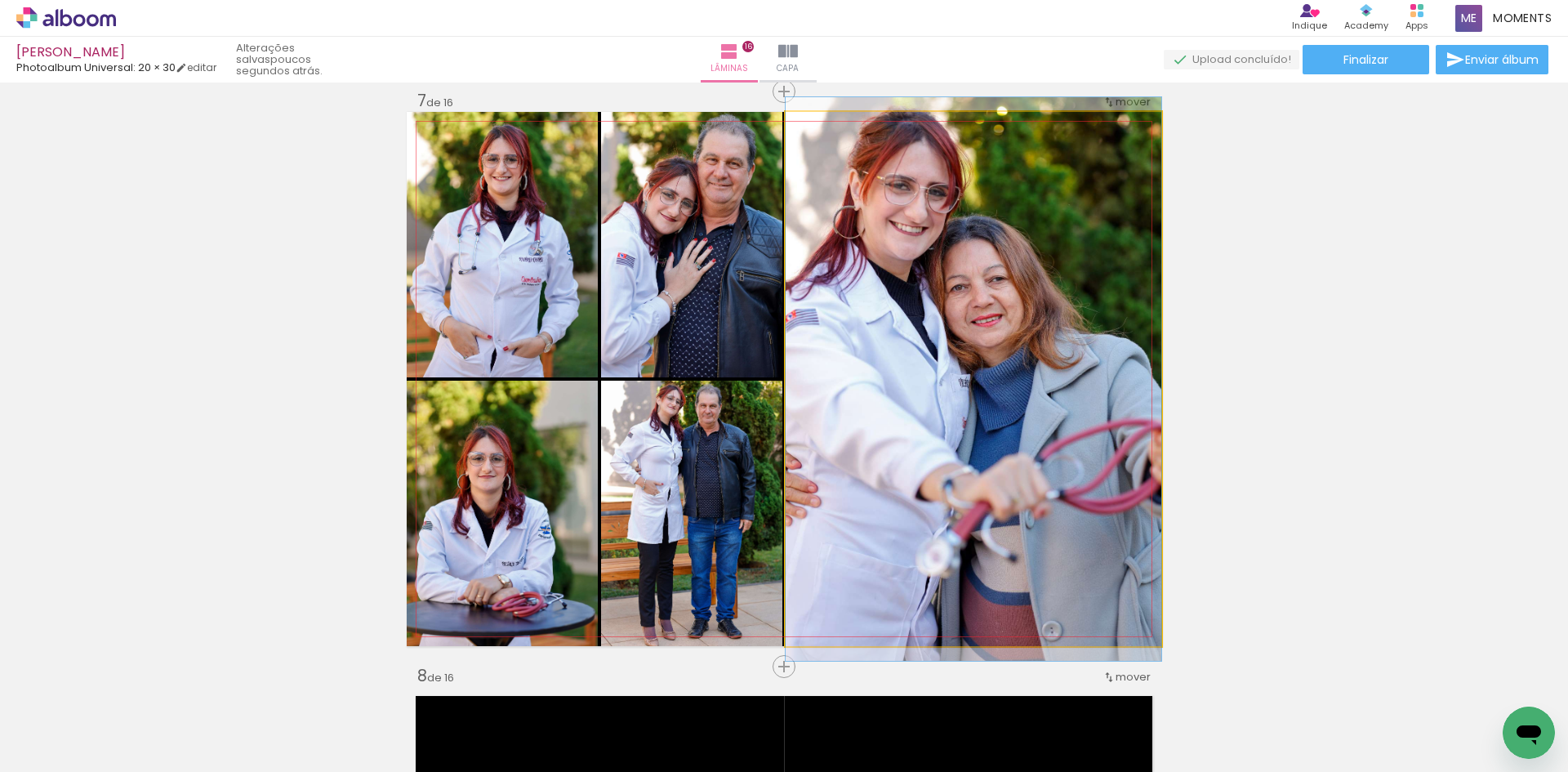
click at [998, 418] on quentale-photo at bounding box center [974, 379] width 376 height 534
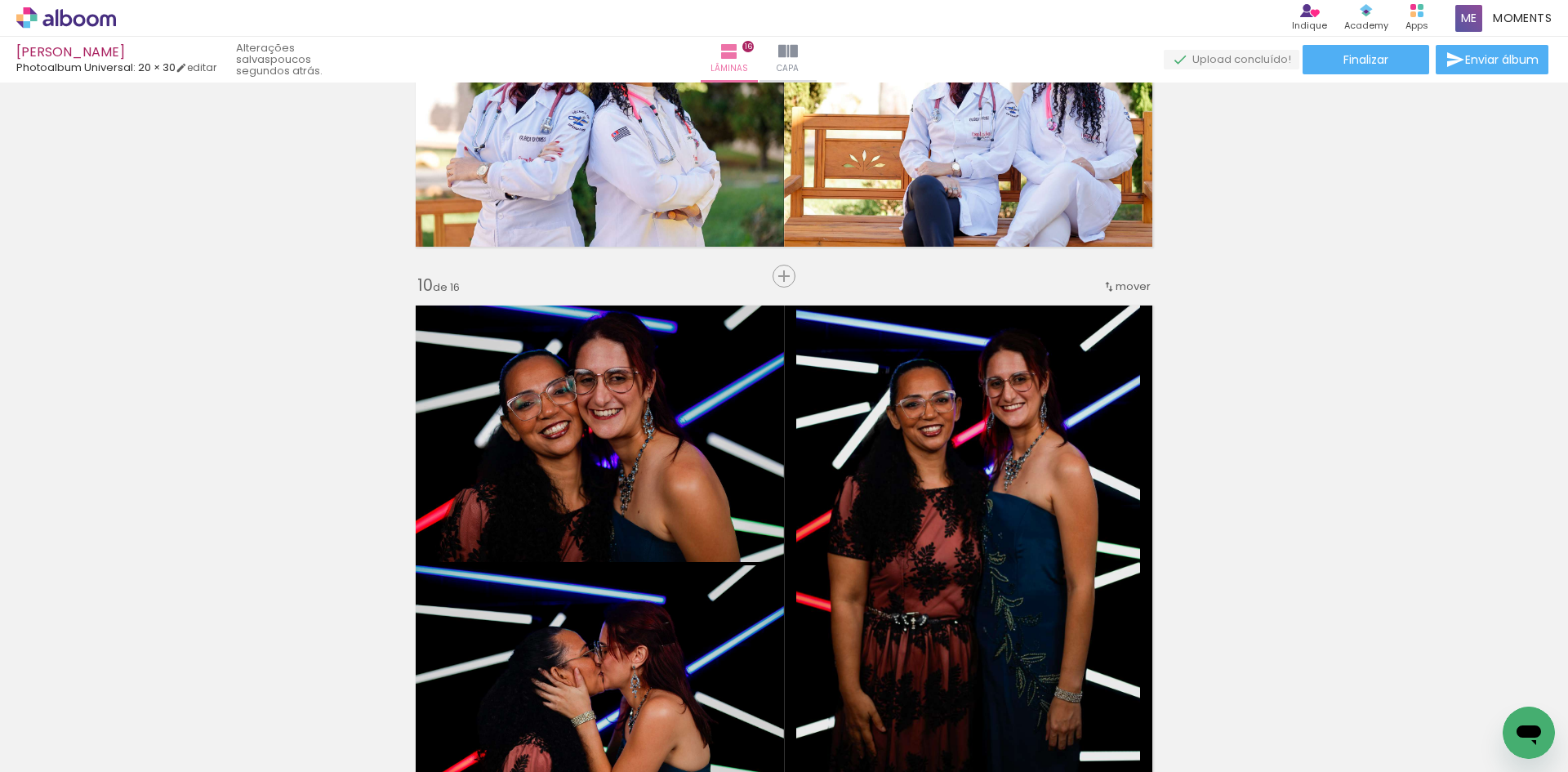
scroll to position [4857, 0]
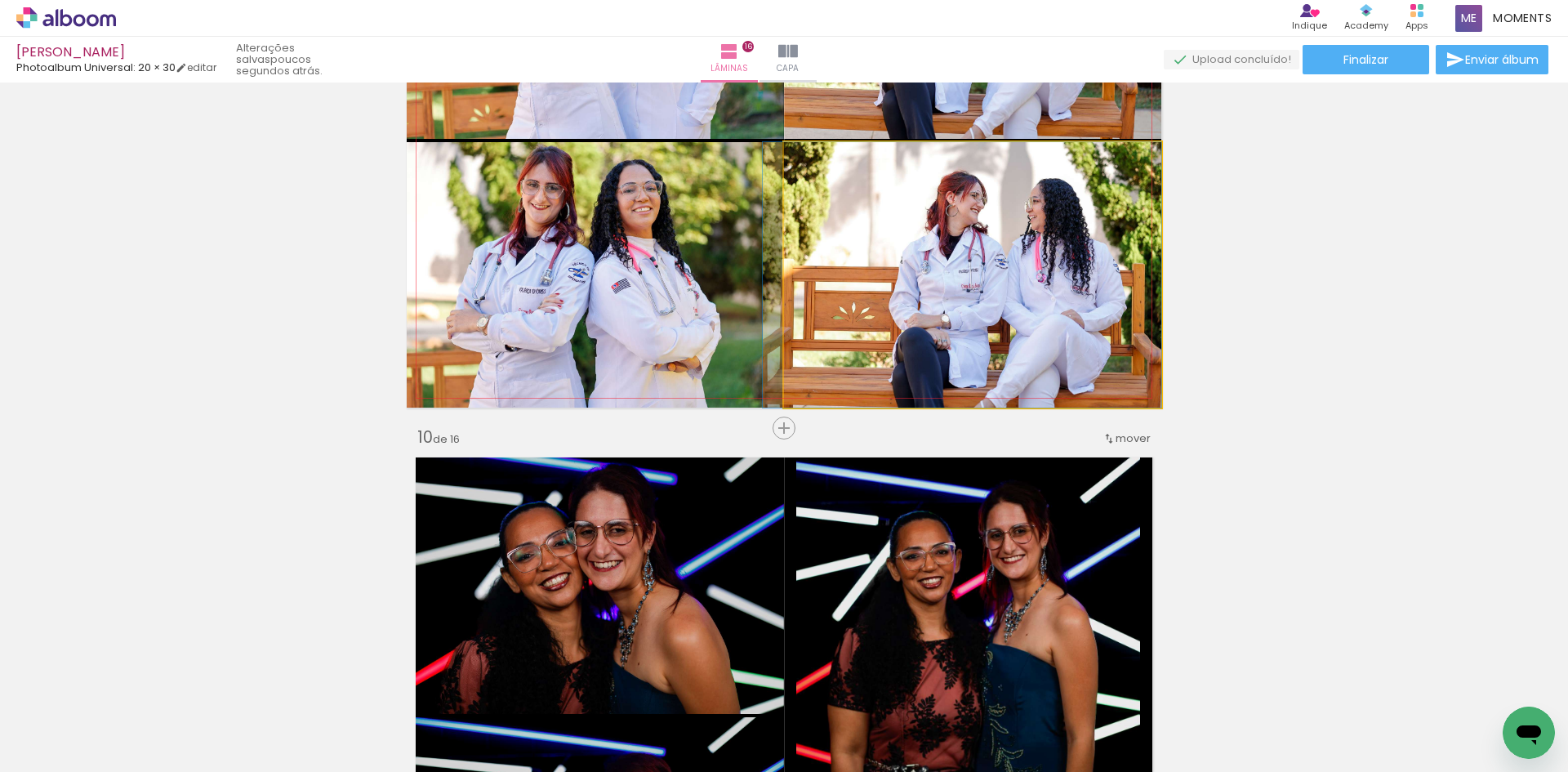
drag, startPoint x: 1015, startPoint y: 325, endPoint x: 964, endPoint y: 325, distance: 51.0
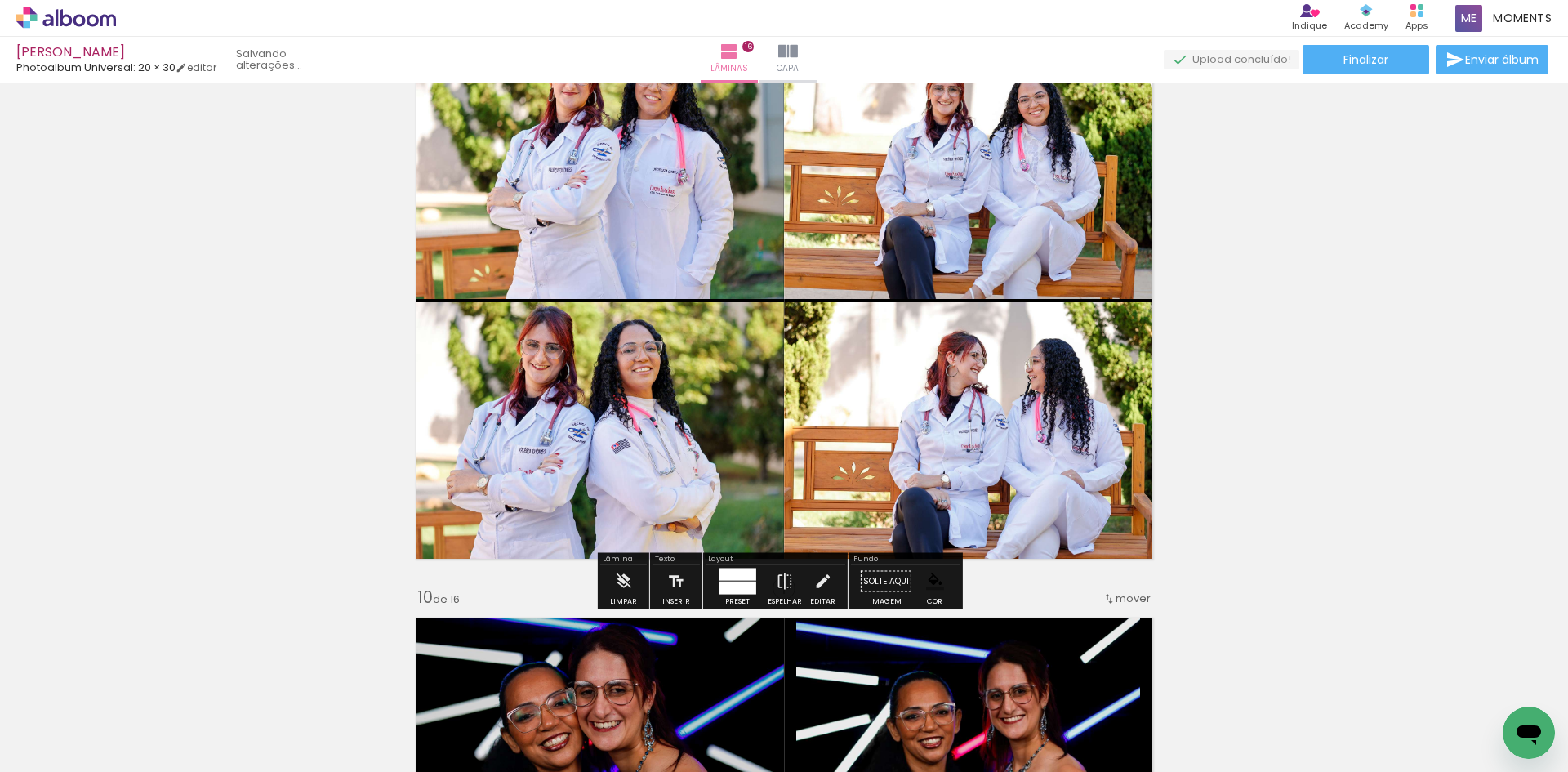
scroll to position [4694, 0]
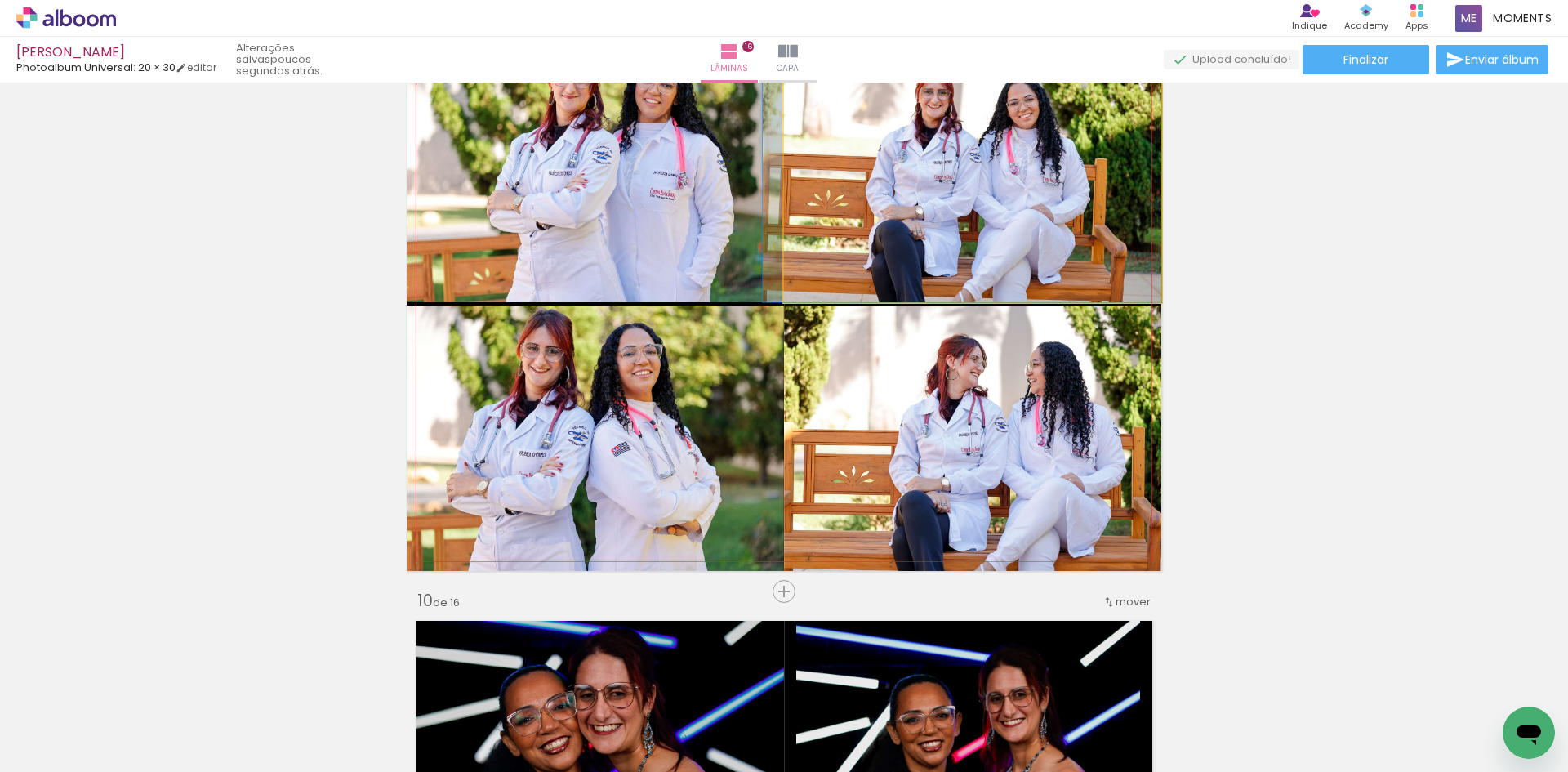
drag, startPoint x: 1033, startPoint y: 221, endPoint x: 933, endPoint y: 234, distance: 100.8
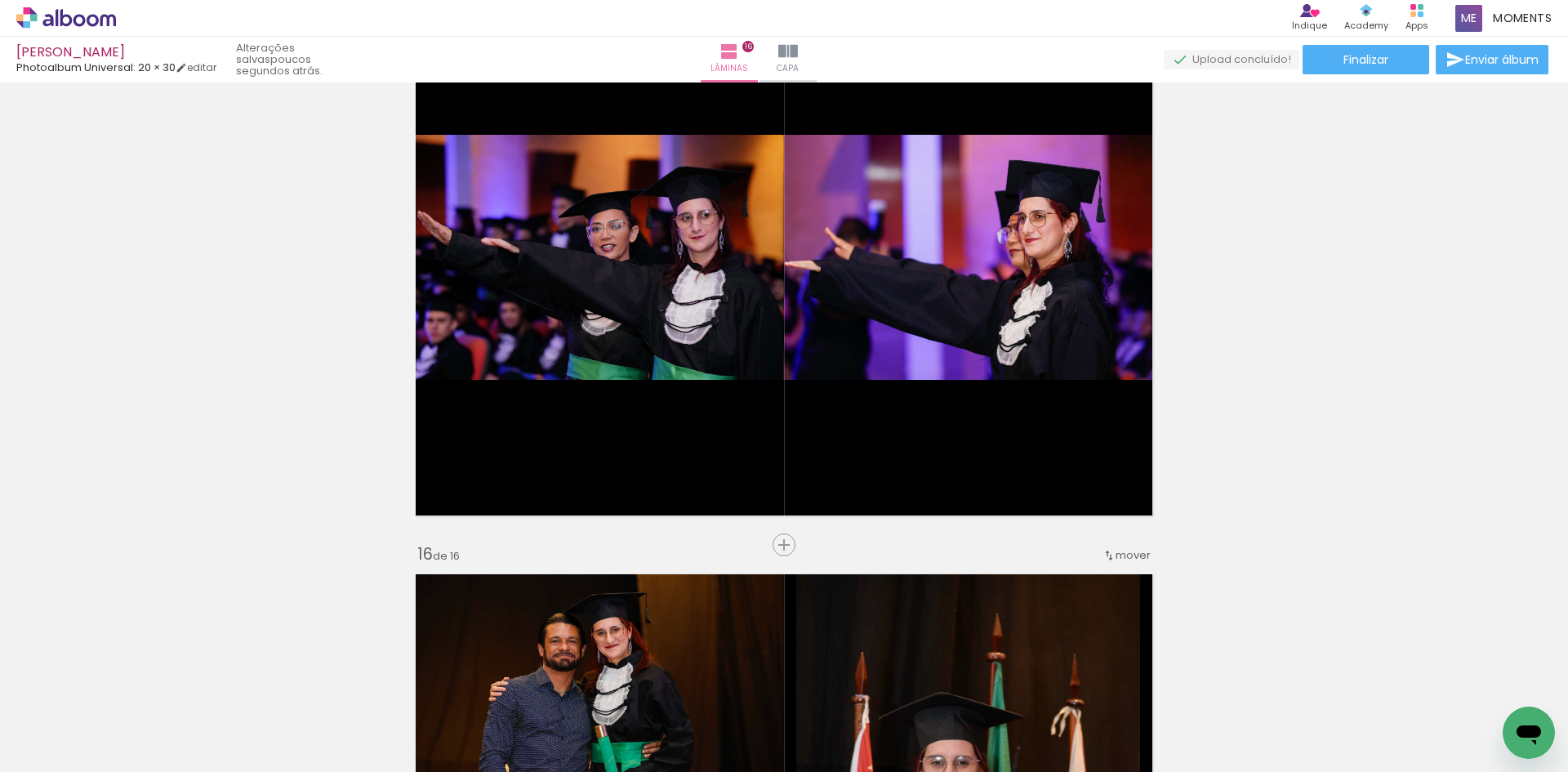
scroll to position [8124, 0]
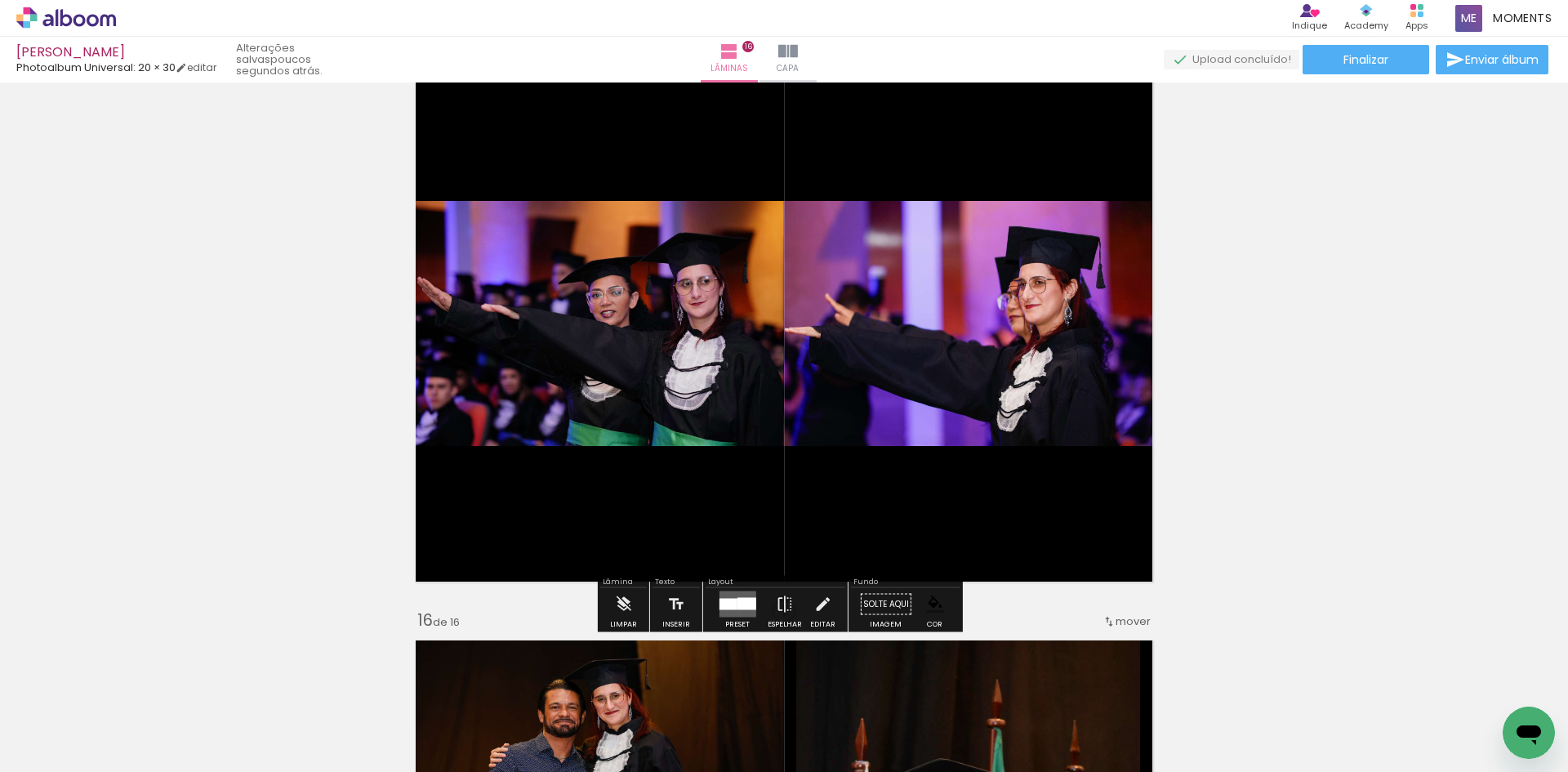
drag, startPoint x: 819, startPoint y: 47, endPoint x: 844, endPoint y: 59, distance: 27.7
click at [798, 47] on iron-icon at bounding box center [788, 52] width 20 height 20
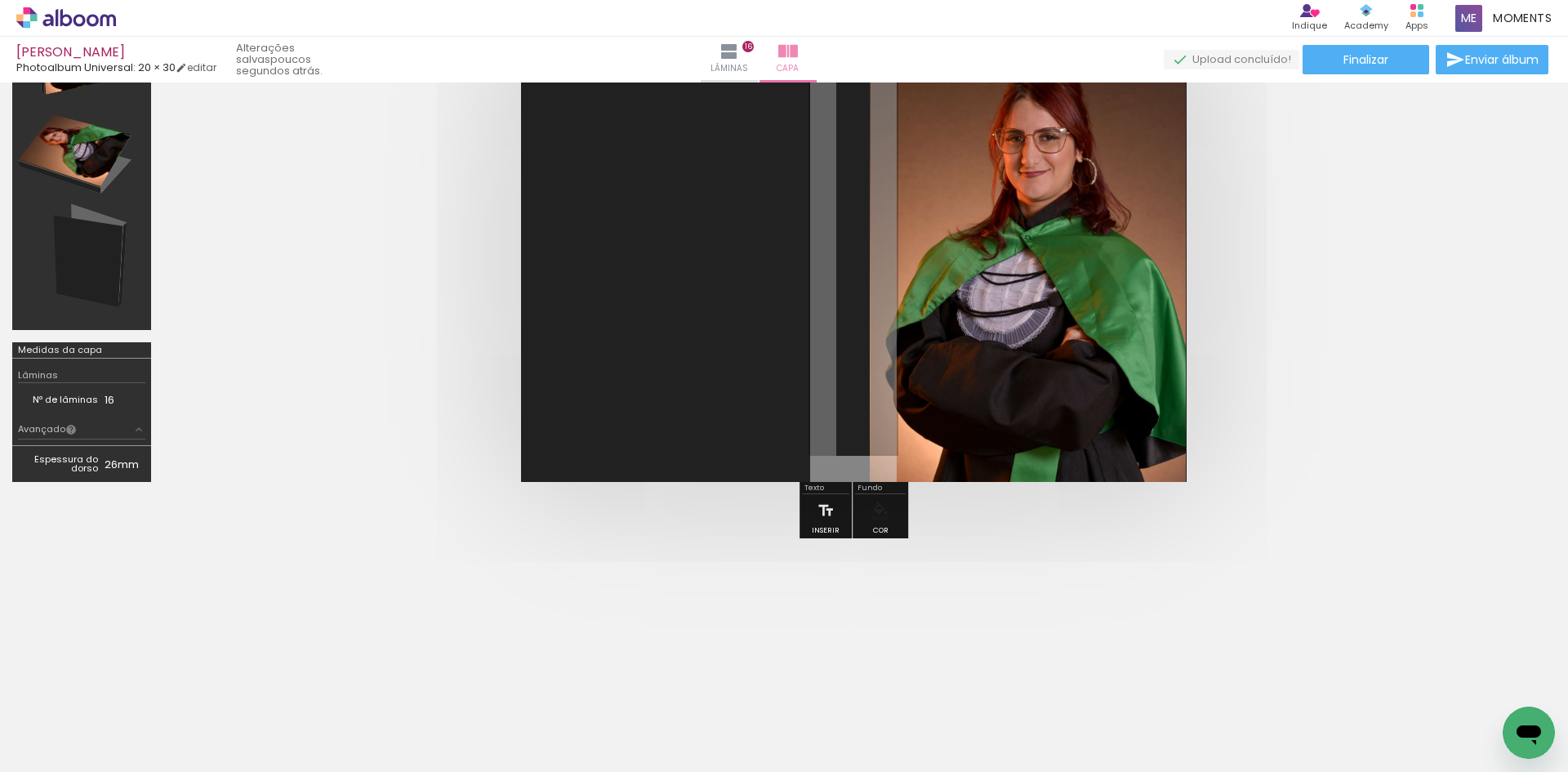
scroll to position [143, 0]
click at [1346, 68] on paper-button "Finalizar" at bounding box center [1365, 59] width 126 height 29
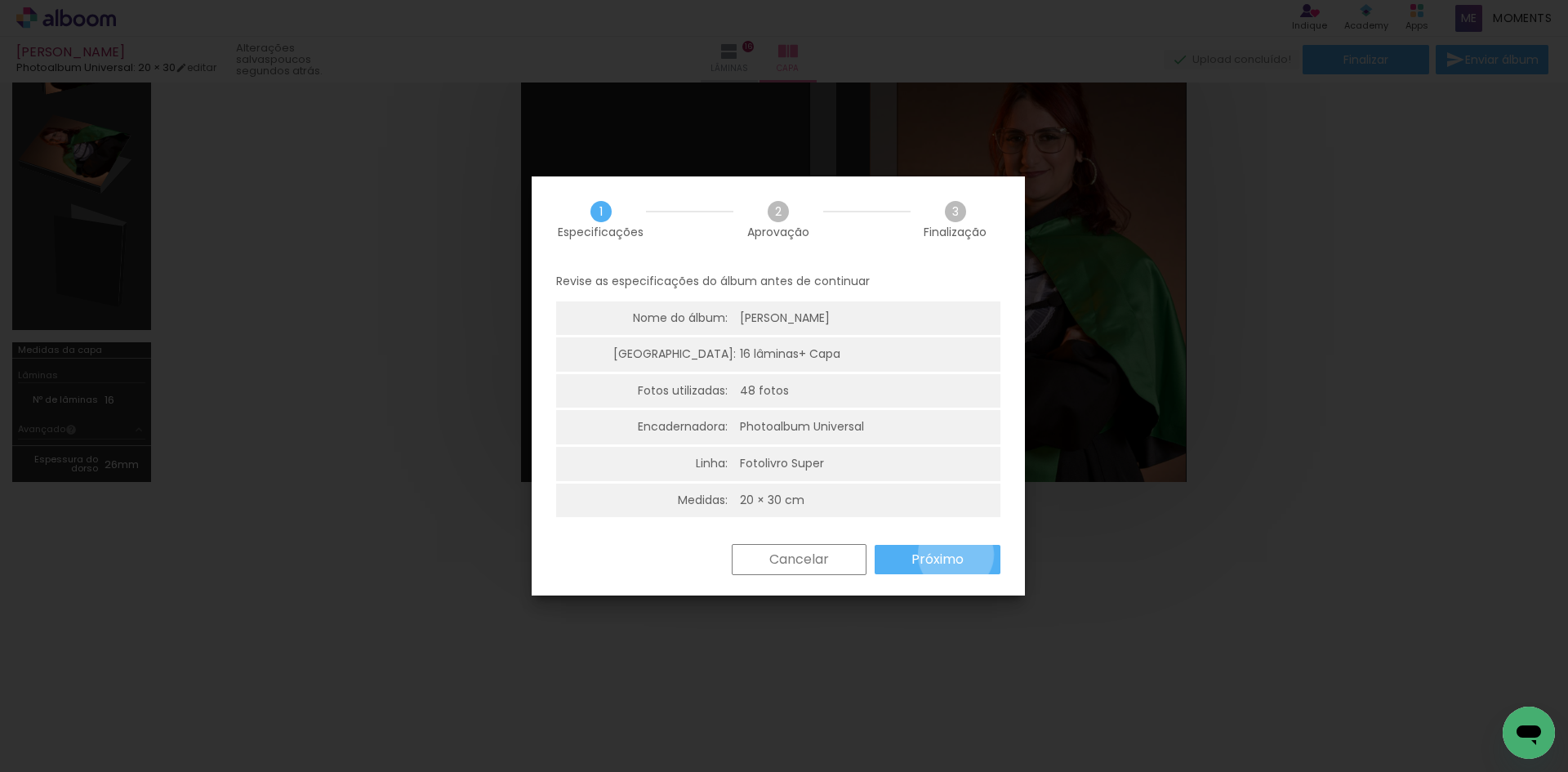
click at [0, 0] on slot "Próximo" at bounding box center [0, 0] width 0 height 0
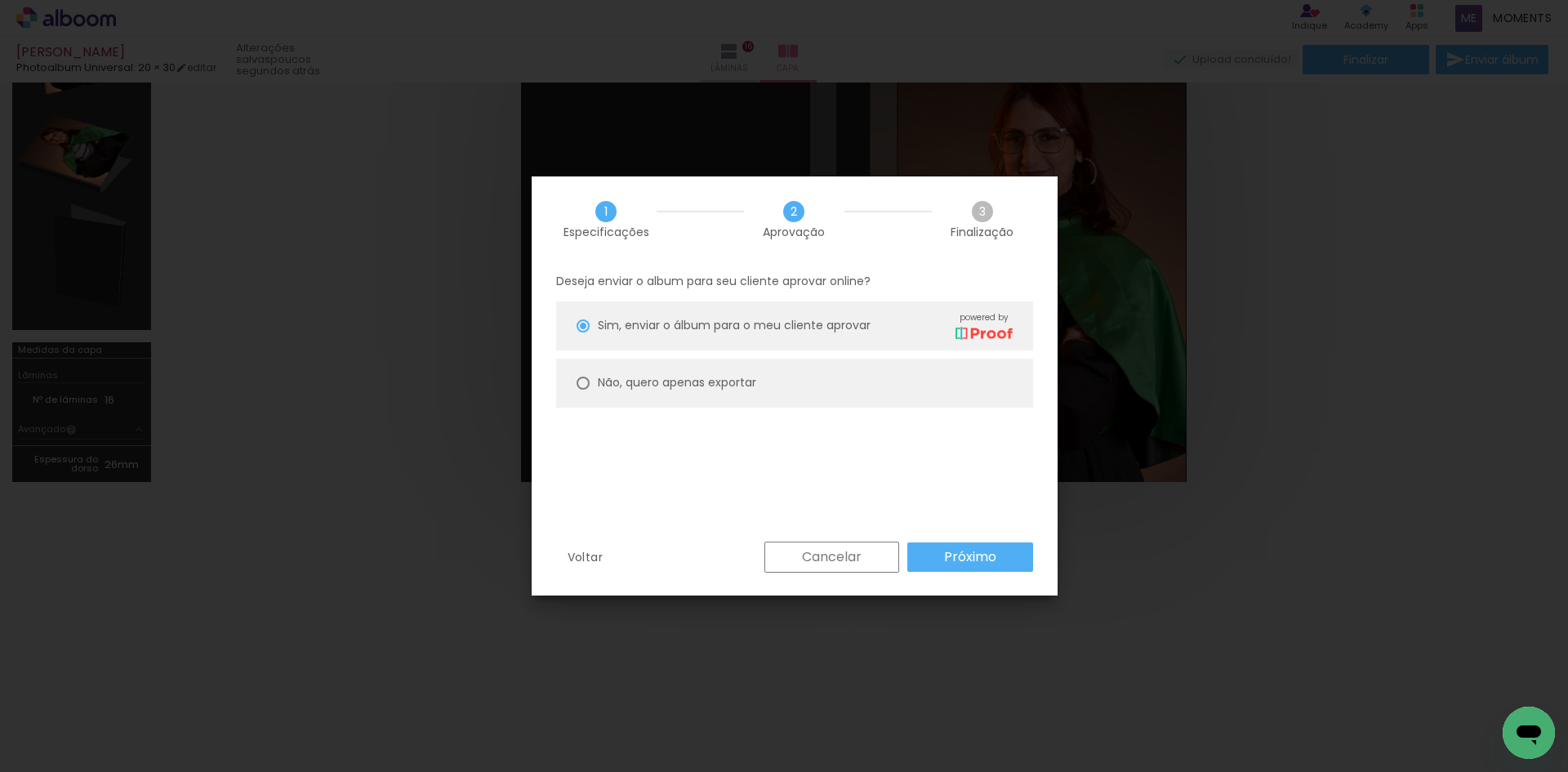
click at [938, 372] on paper-radio-button "Não, quero apenas exportar" at bounding box center [795, 383] width 477 height 49
type paper-radio-button "on"
click at [938, 546] on paper-button "Próximo" at bounding box center [970, 557] width 125 height 29
type input "Alta, 300 DPI"
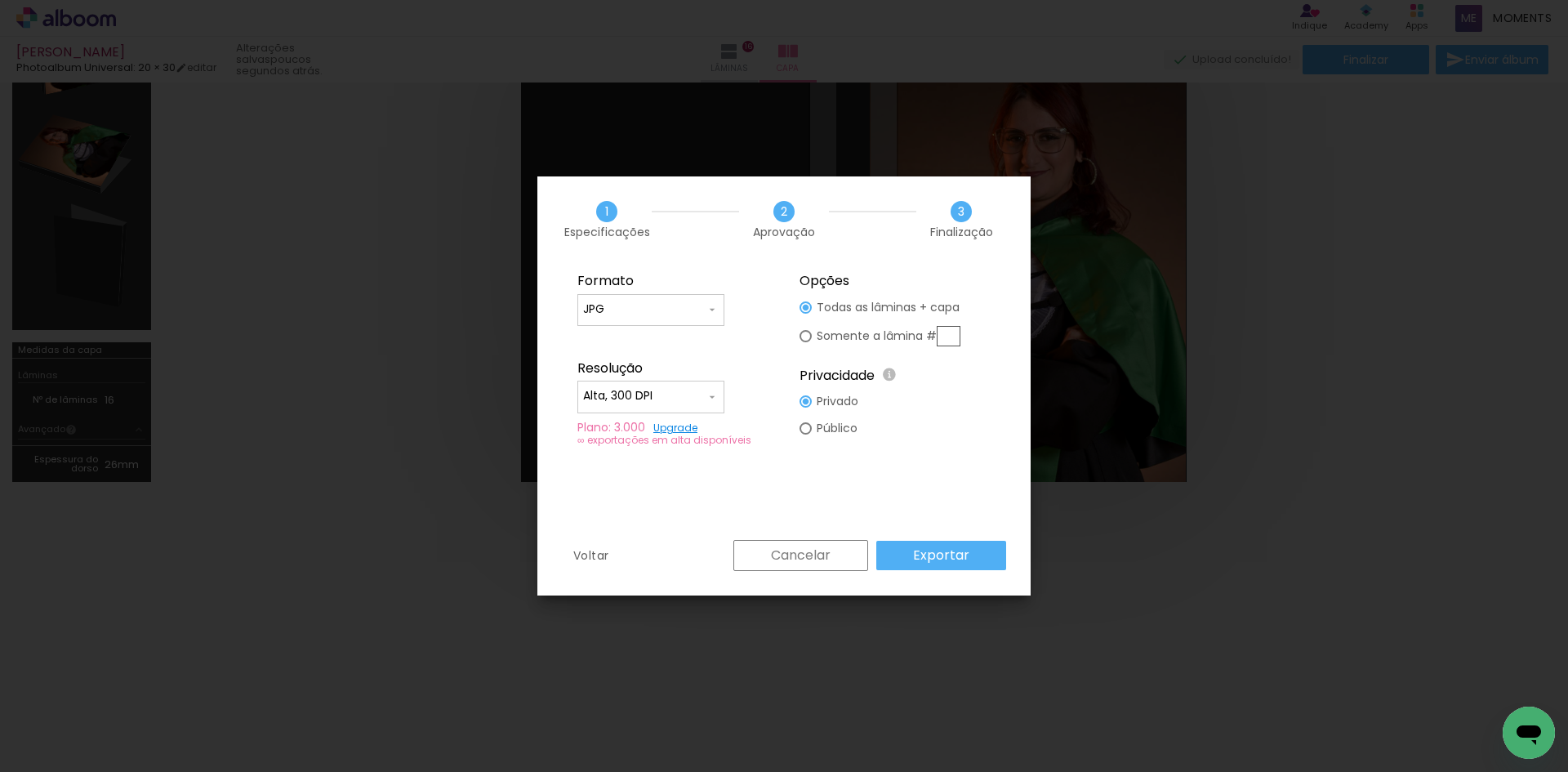
click at [0, 0] on paper-input-container "JPG" at bounding box center [0, 0] width 0 height 0
click at [0, 0] on paper-item "PDF" at bounding box center [0, 0] width 0 height 0
type input "PDF"
click at [0, 0] on paper-input-container "Alta, 300 DPI" at bounding box center [0, 0] width 0 height 0
click at [0, 0] on paper-item "Baixa" at bounding box center [0, 0] width 0 height 0
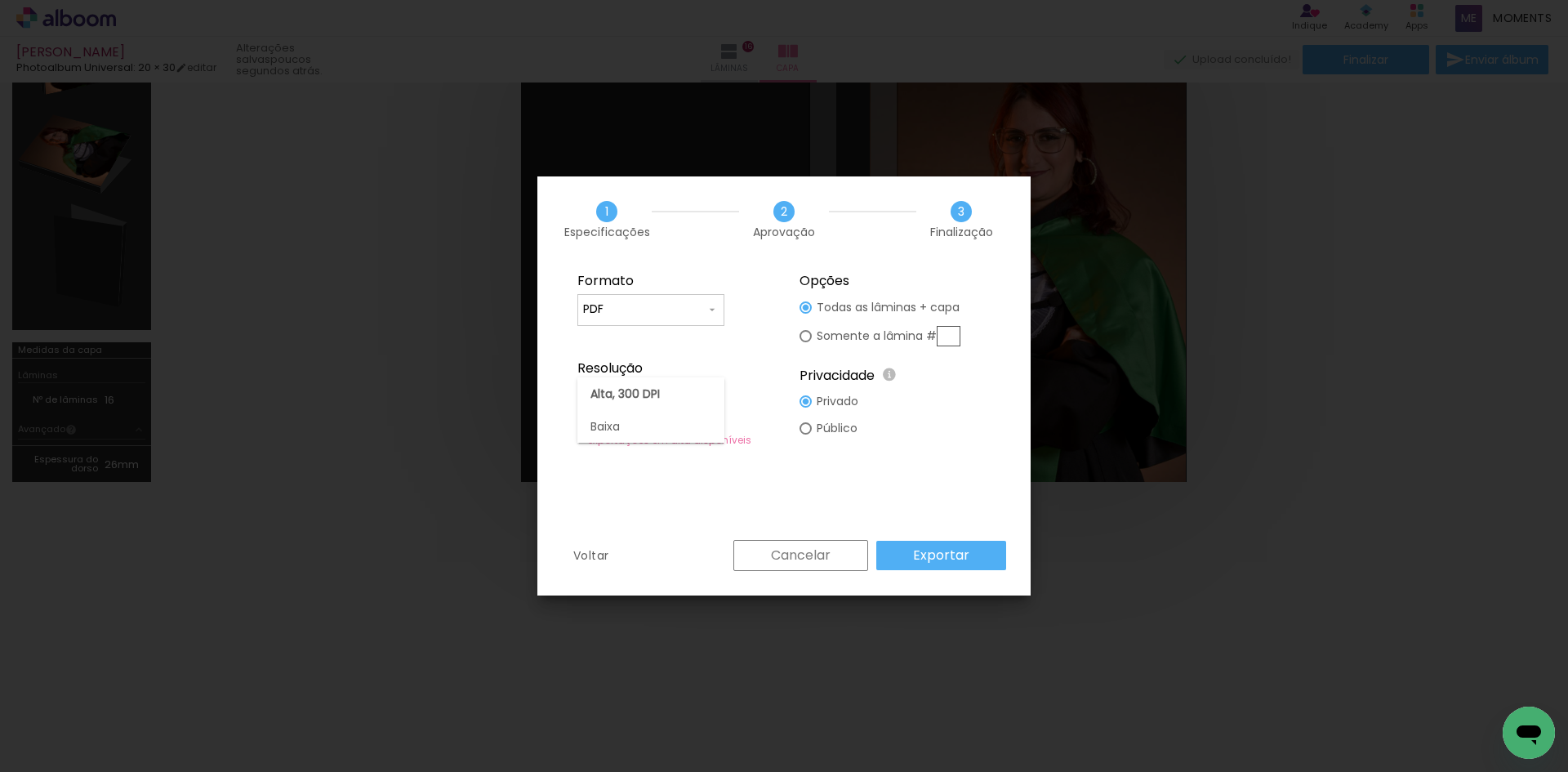
type input "Baixa"
click at [0, 0] on slot "Exportar" at bounding box center [0, 0] width 0 height 0
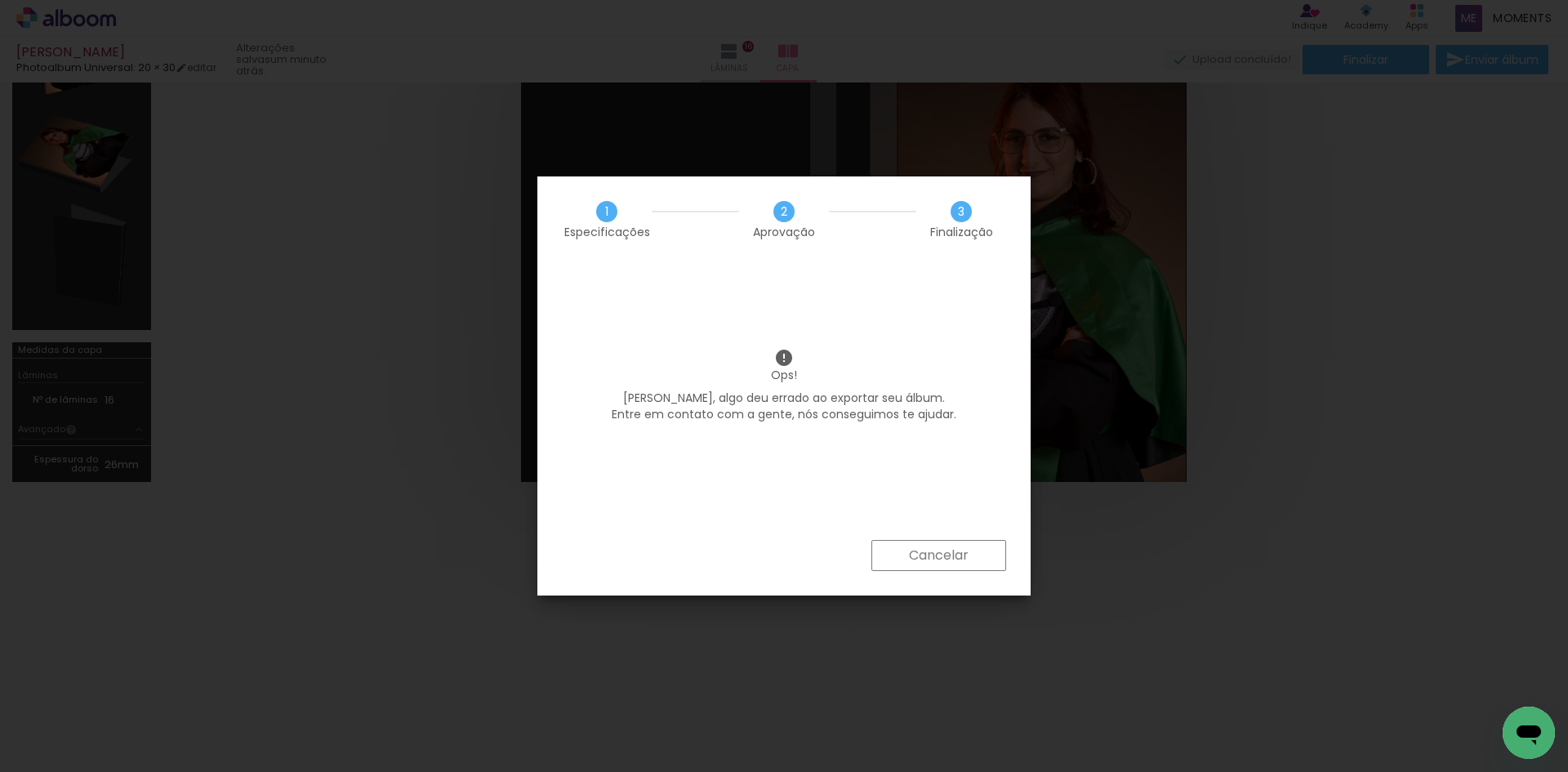
scroll to position [5637, 0]
drag, startPoint x: 965, startPoint y: 552, endPoint x: 989, endPoint y: 541, distance: 26.4
click at [0, 0] on slot "Cancelar" at bounding box center [0, 0] width 0 height 0
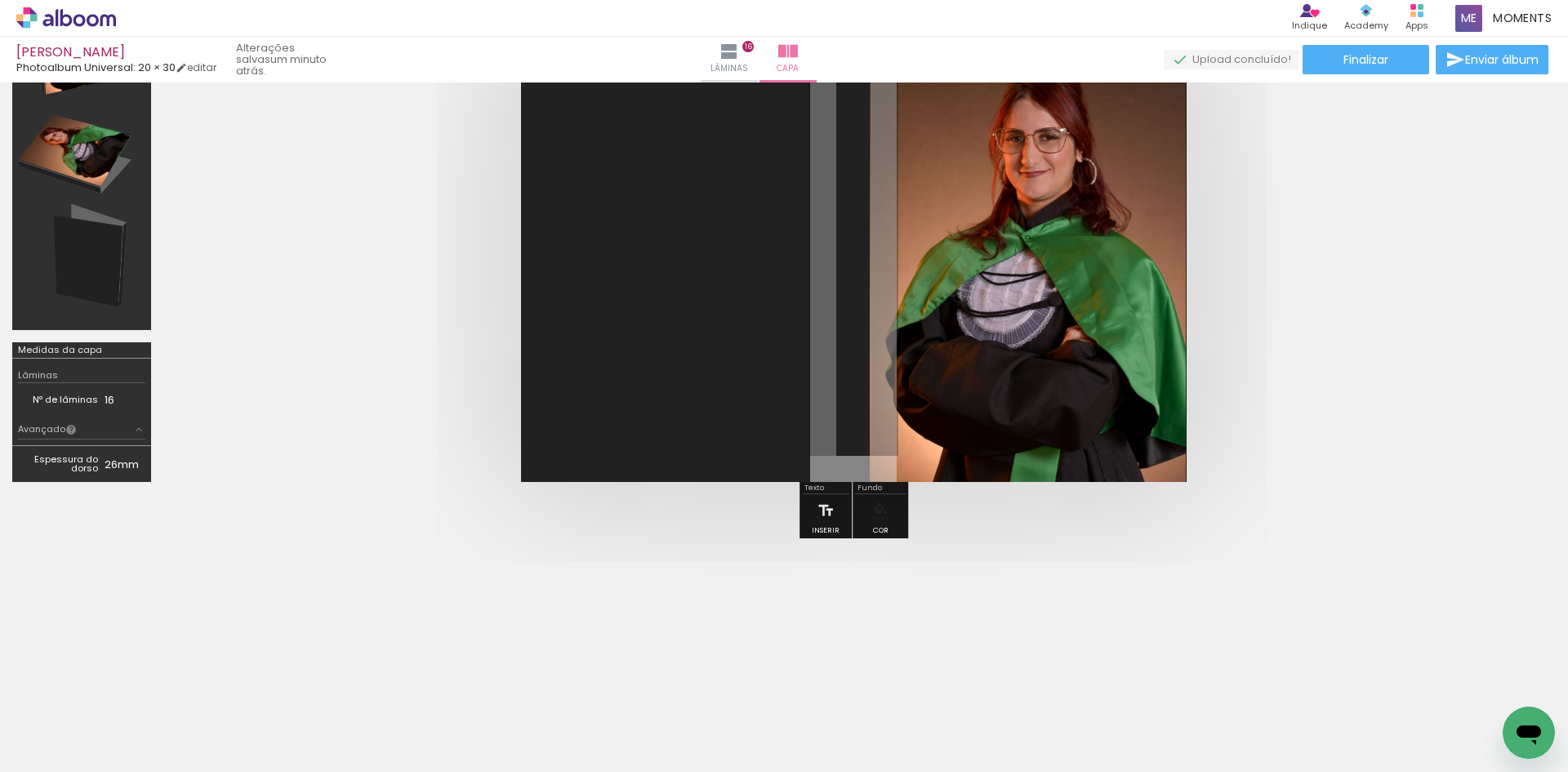
drag, startPoint x: 1256, startPoint y: 428, endPoint x: 1255, endPoint y: 404, distance: 24.0
click at [1256, 423] on quentale-cover at bounding box center [853, 259] width 1249 height 445
click at [1306, 61] on paper-button "Finalizar" at bounding box center [1365, 59] width 126 height 29
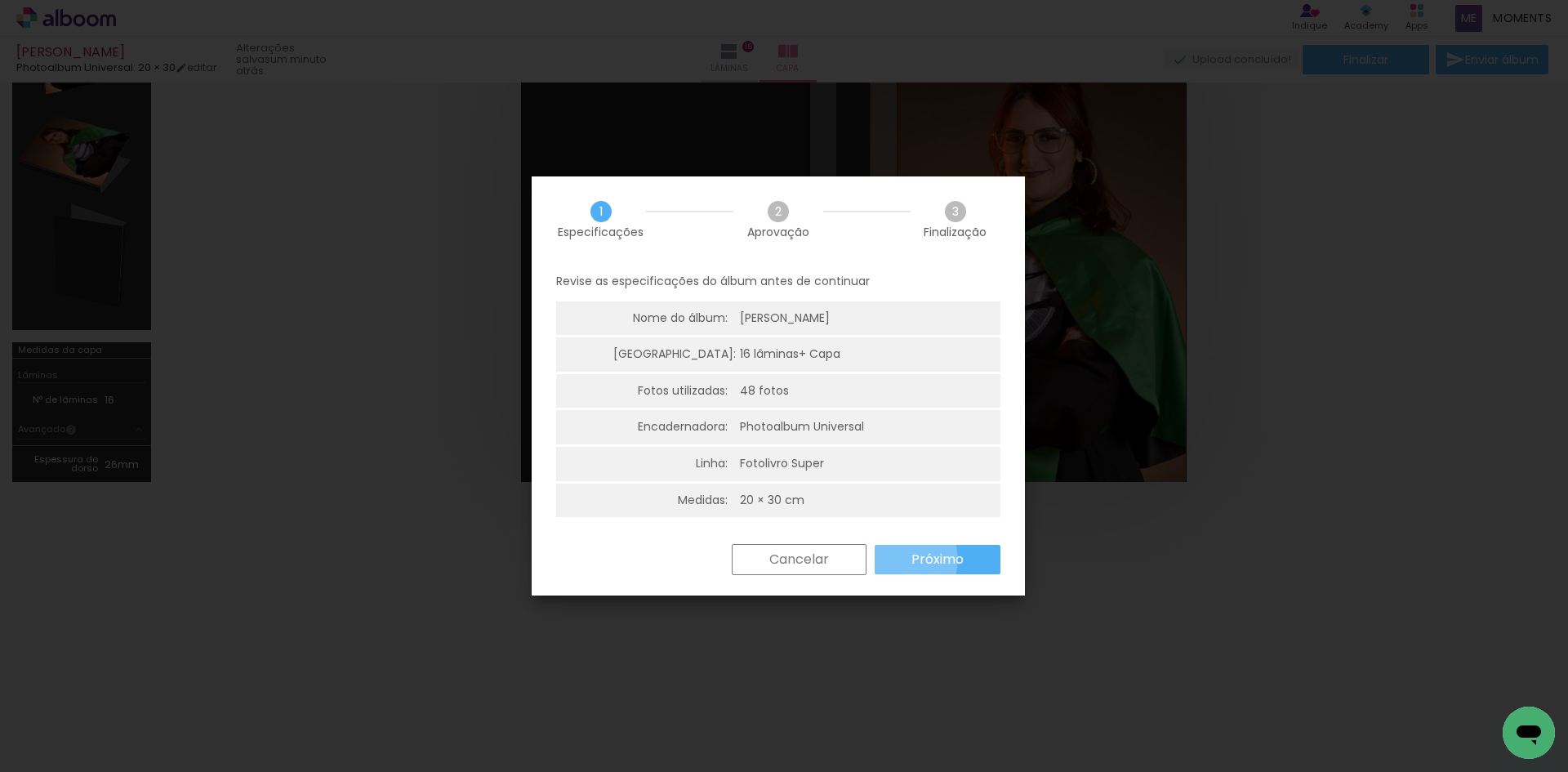
click at [901, 560] on paper-button "Próximo" at bounding box center [938, 559] width 125 height 29
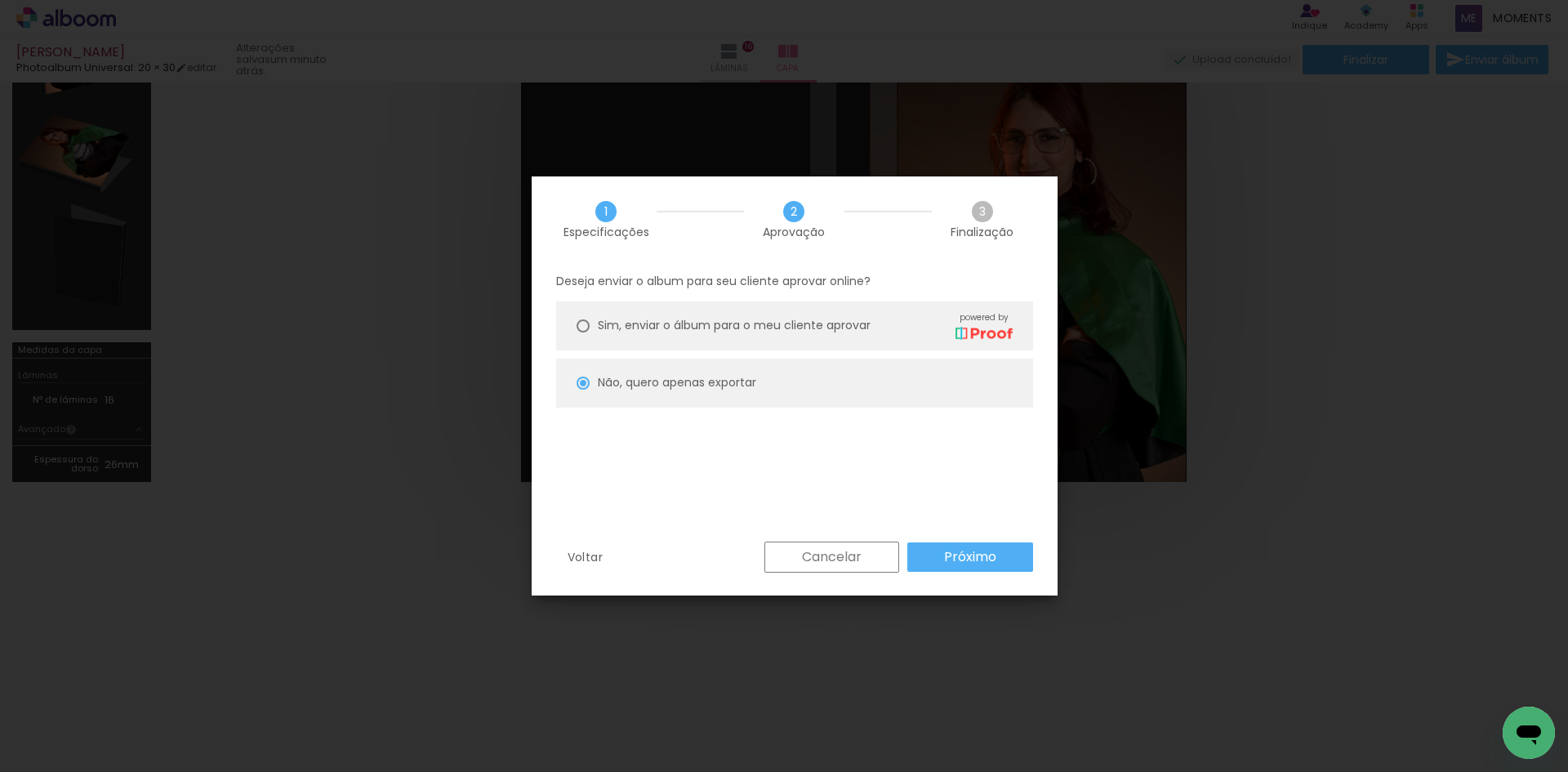
click at [938, 560] on paper-button "Próximo" at bounding box center [970, 557] width 125 height 29
type input "Baixa"
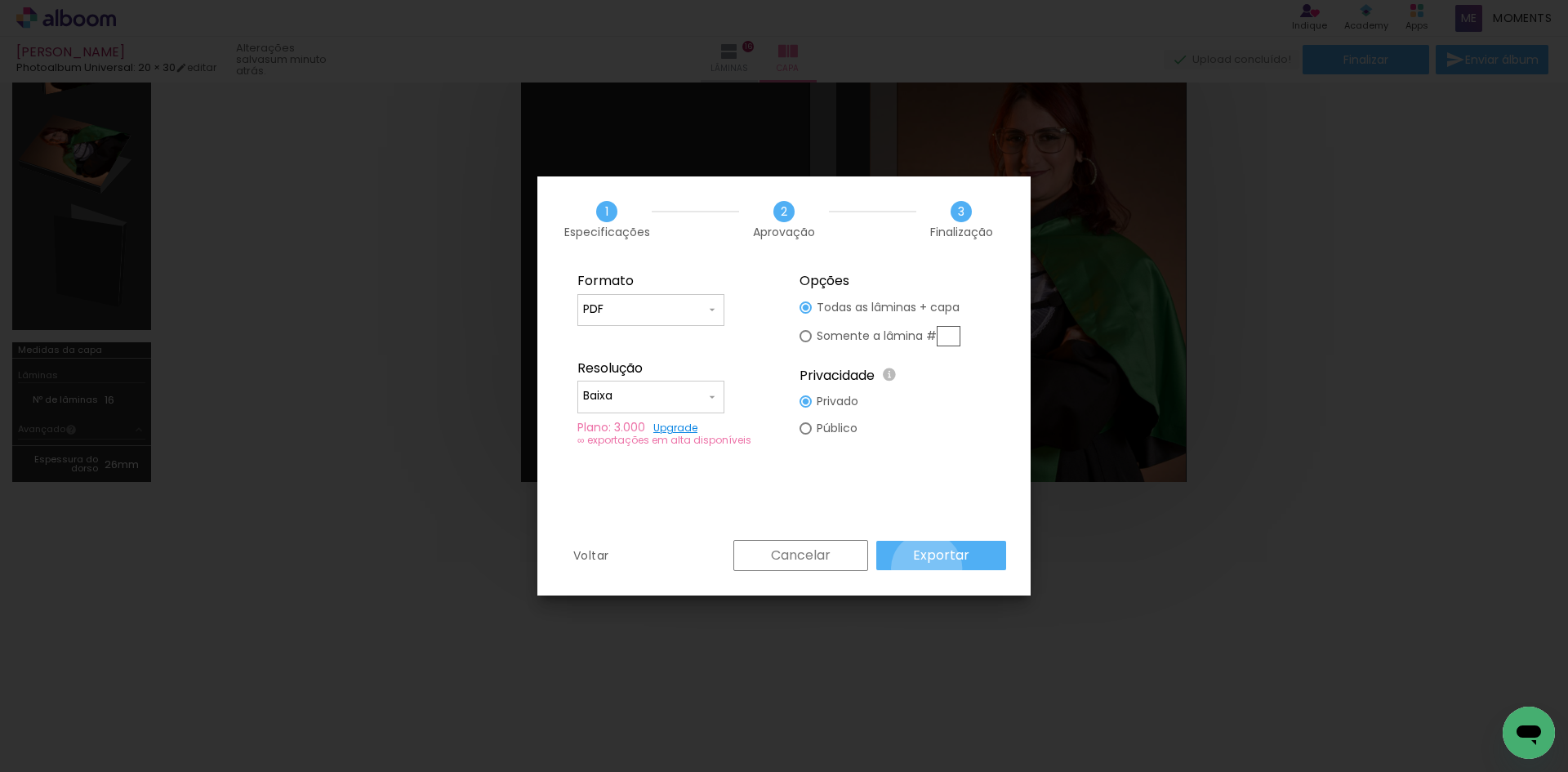
click at [930, 568] on paper-button "Exportar" at bounding box center [941, 556] width 130 height 29
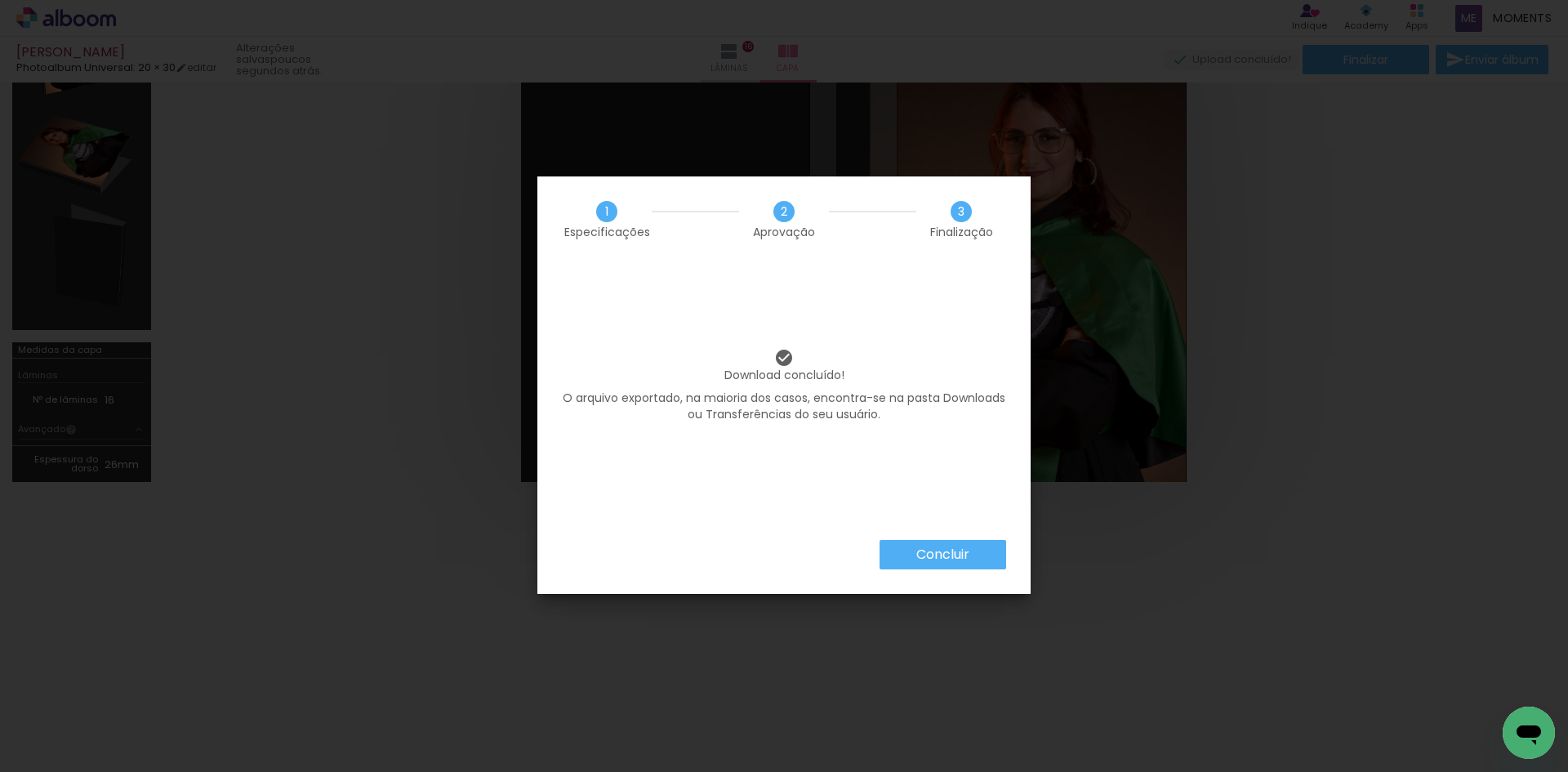
scroll to position [5637, 0]
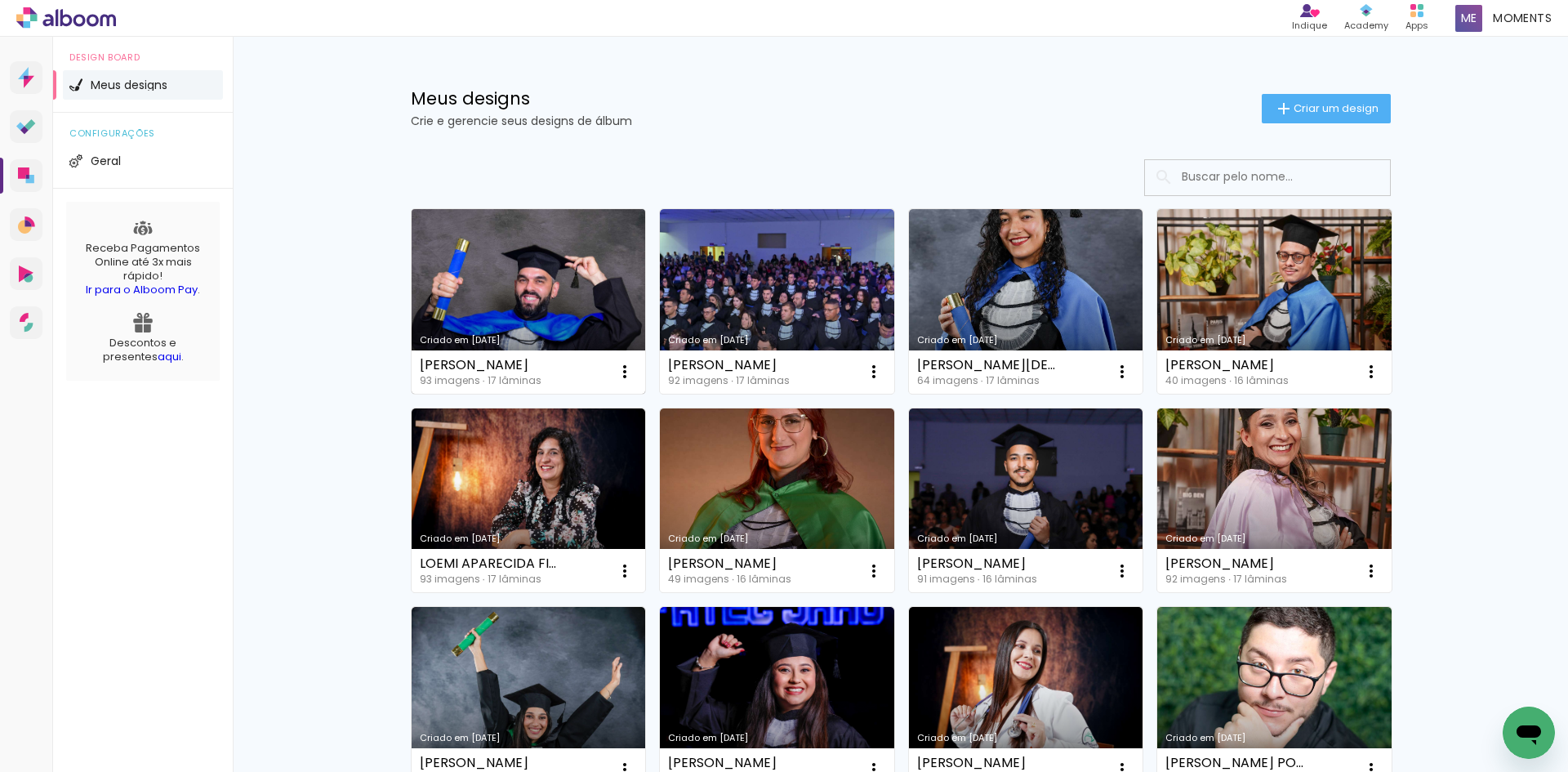
click at [530, 283] on link "Criado em [DATE]" at bounding box center [528, 301] width 234 height 185
